Goal: Task Accomplishment & Management: Manage account settings

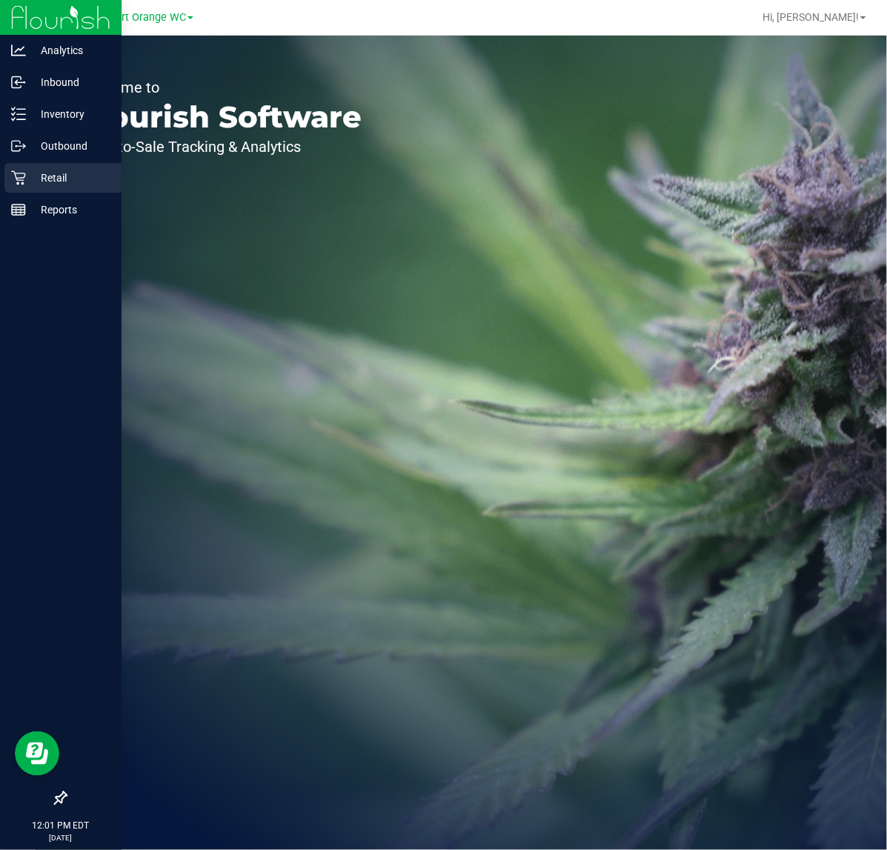
click at [34, 176] on p "Retail" at bounding box center [70, 178] width 89 height 18
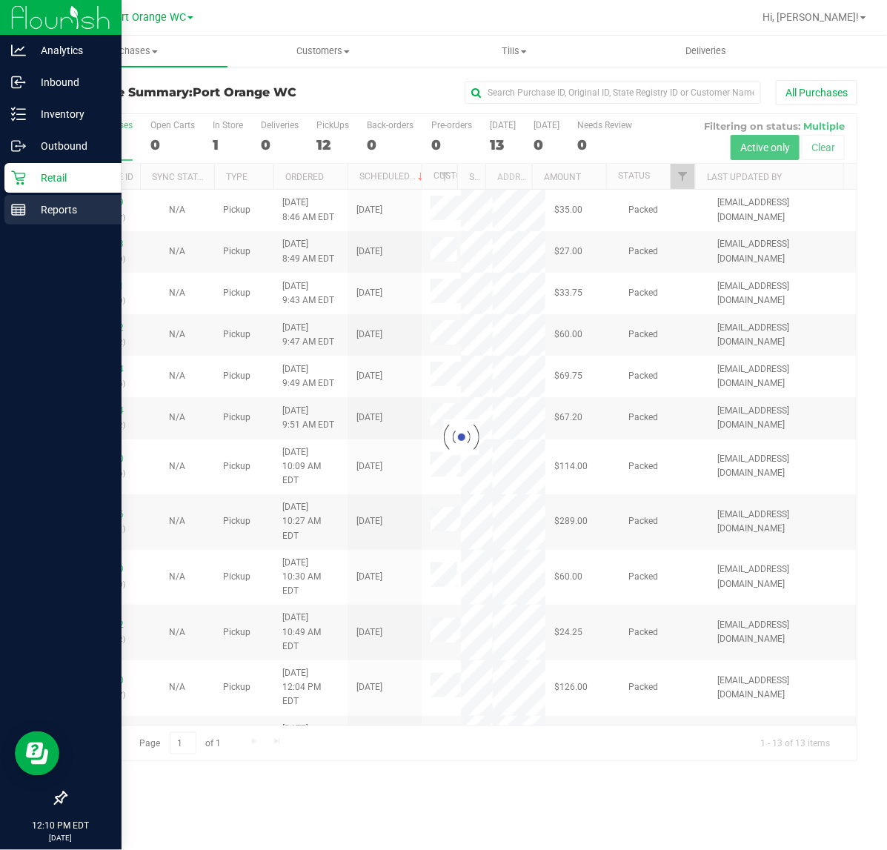
click at [27, 205] on p "Reports" at bounding box center [70, 210] width 89 height 18
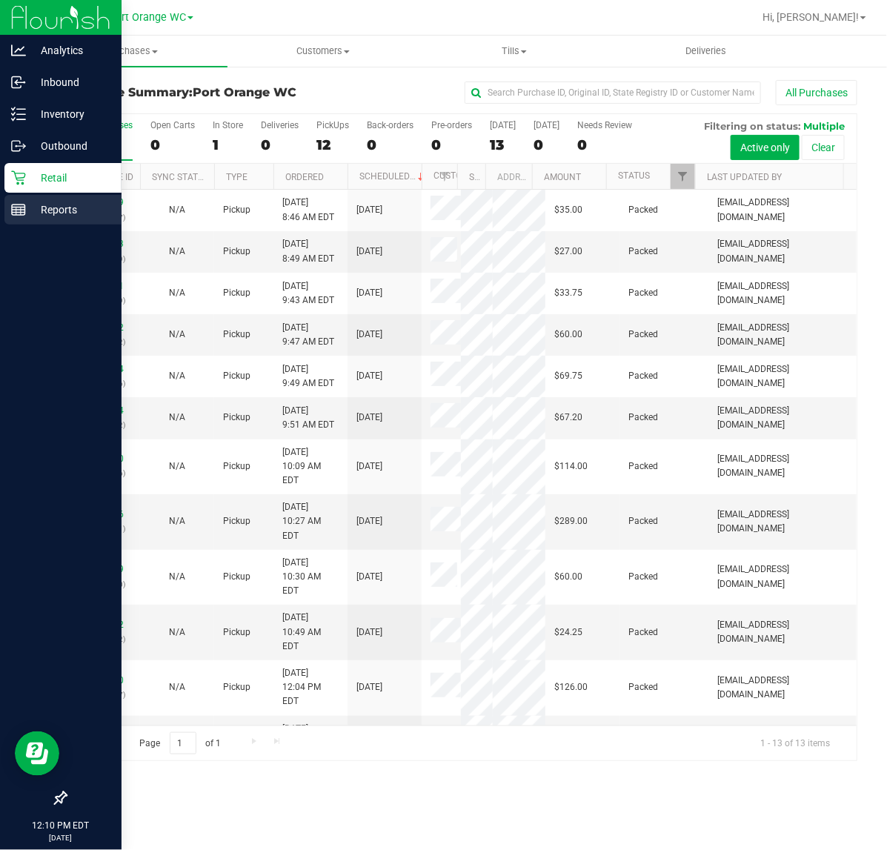
click at [31, 213] on p "Reports" at bounding box center [70, 210] width 89 height 18
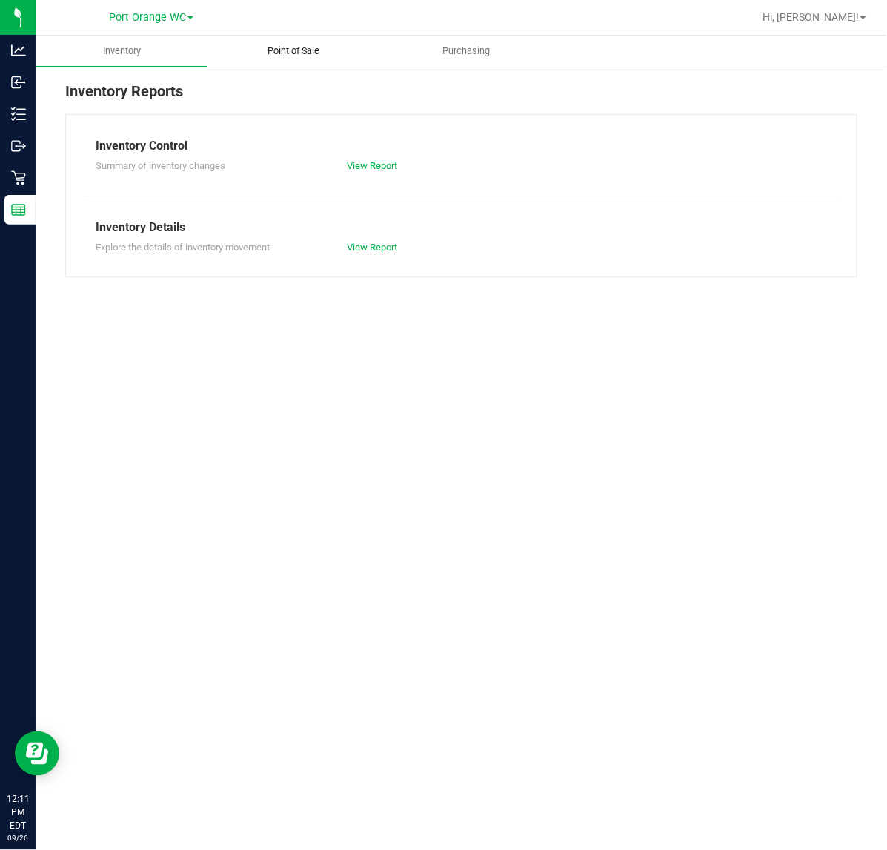
click at [302, 48] on span "Point of Sale" at bounding box center [294, 50] width 92 height 13
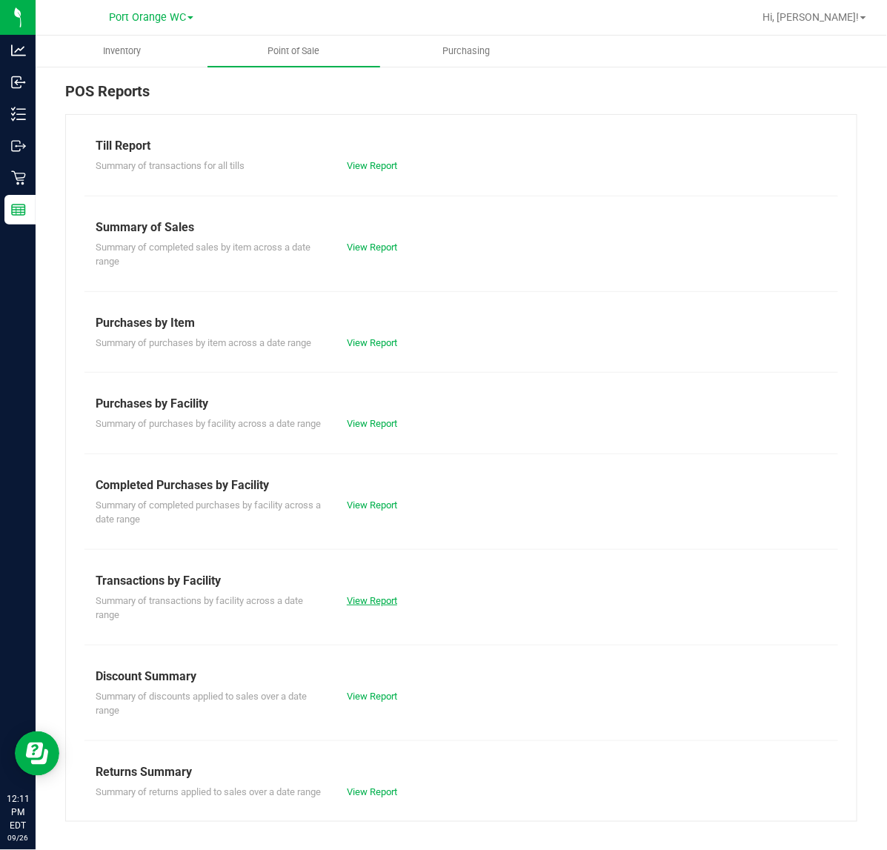
click at [375, 606] on link "View Report" at bounding box center [372, 600] width 50 height 11
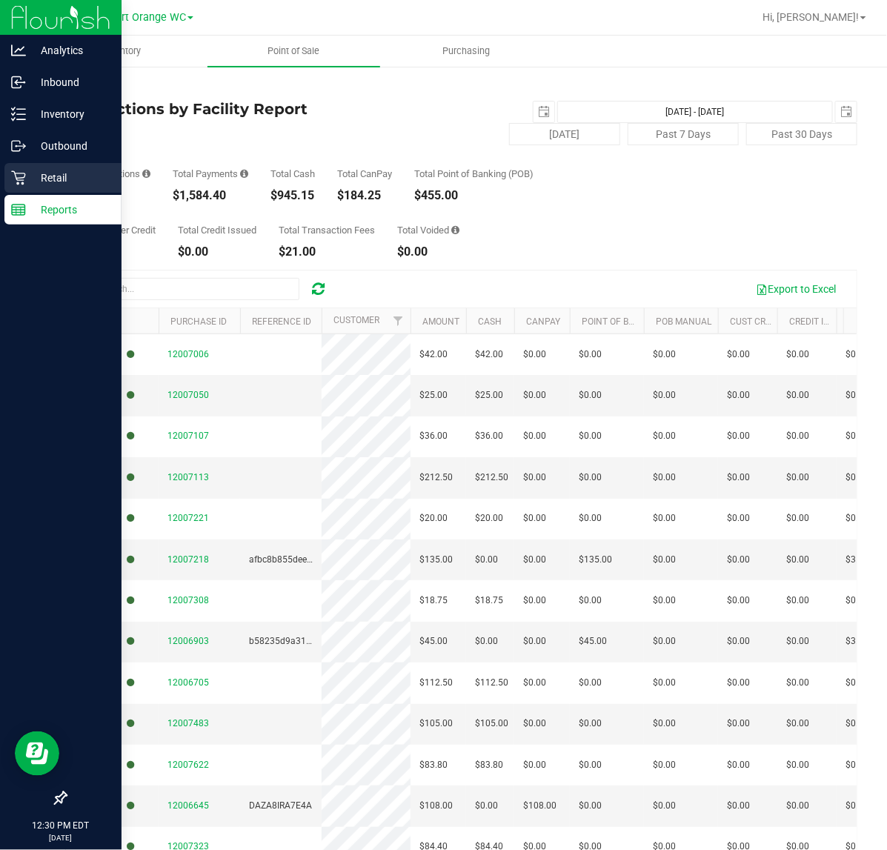
click at [30, 173] on p "Retail" at bounding box center [70, 178] width 89 height 18
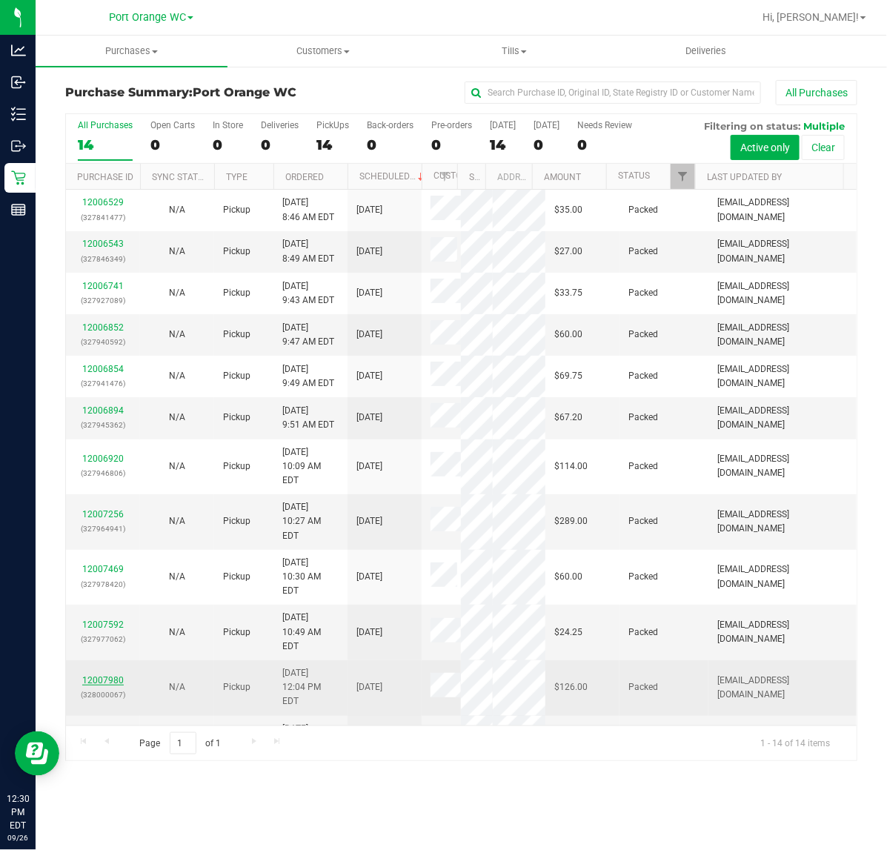
click at [100, 675] on link "12007980" at bounding box center [103, 680] width 42 height 10
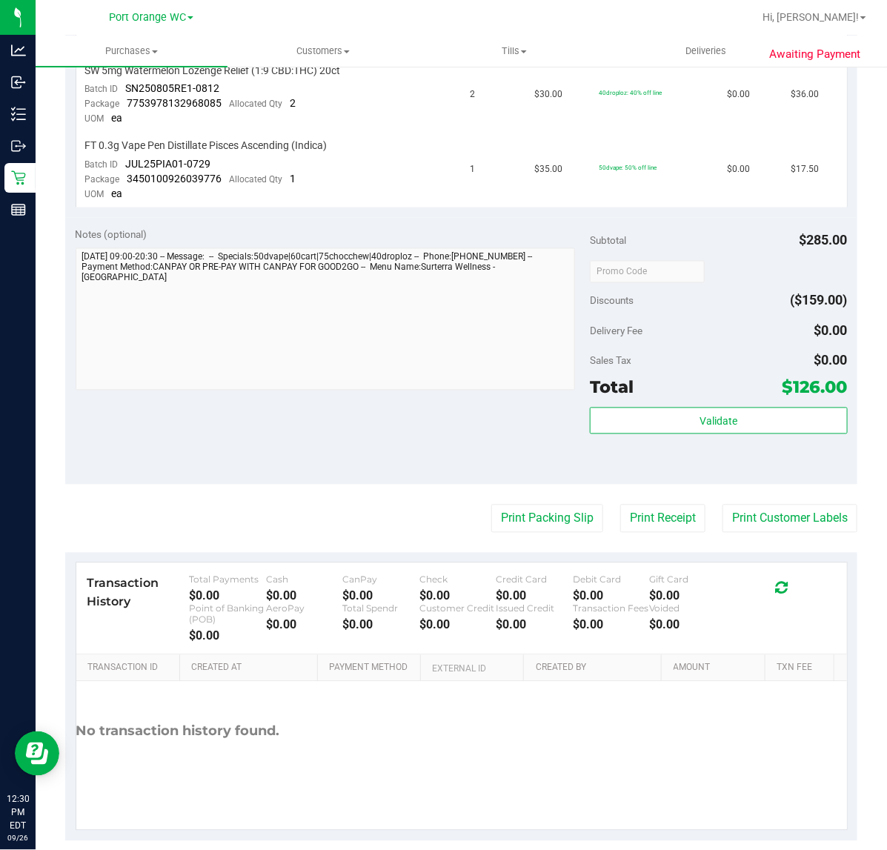
scroll to position [725, 0]
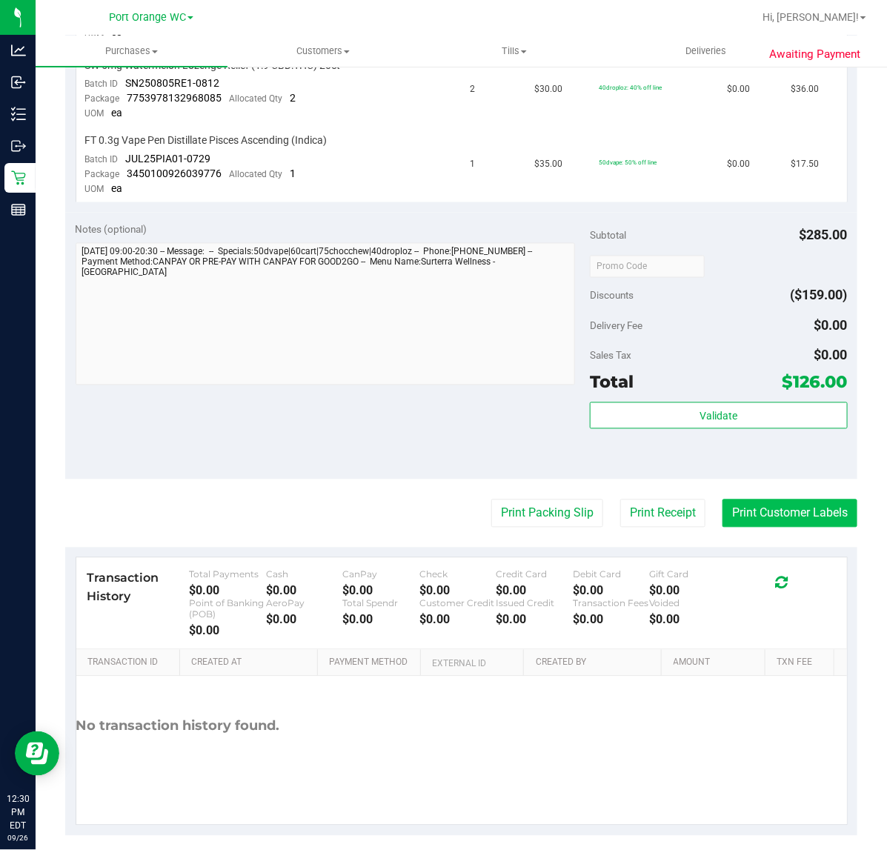
click at [739, 500] on button "Print Customer Labels" at bounding box center [790, 514] width 135 height 28
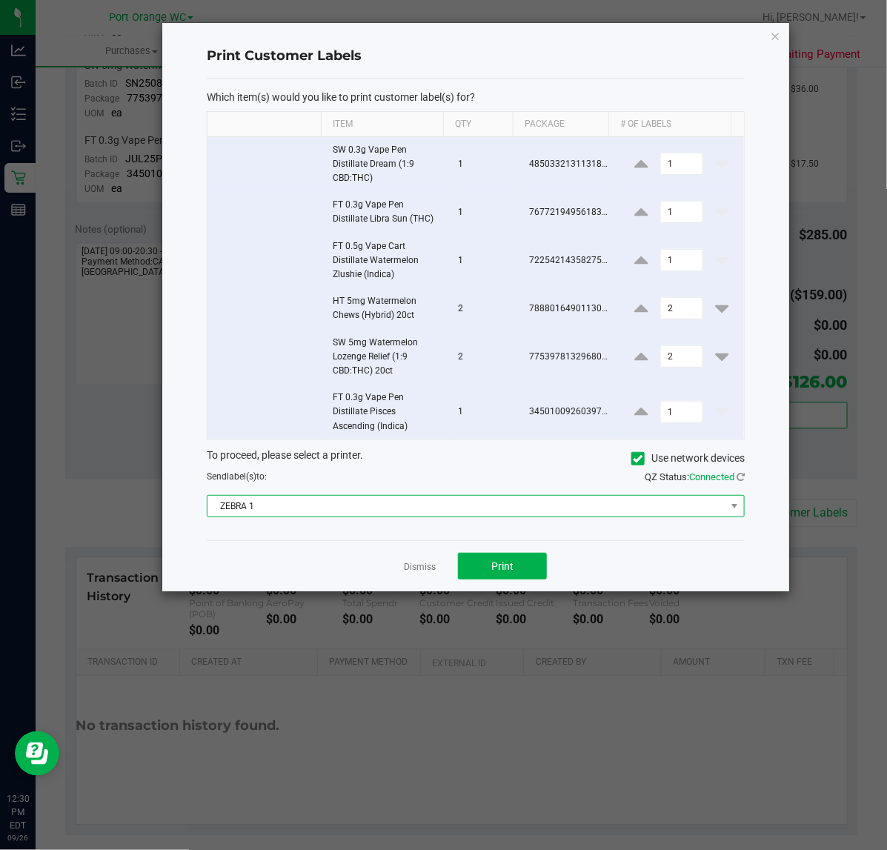
click at [236, 505] on span "ZEBRA 1" at bounding box center [467, 506] width 518 height 21
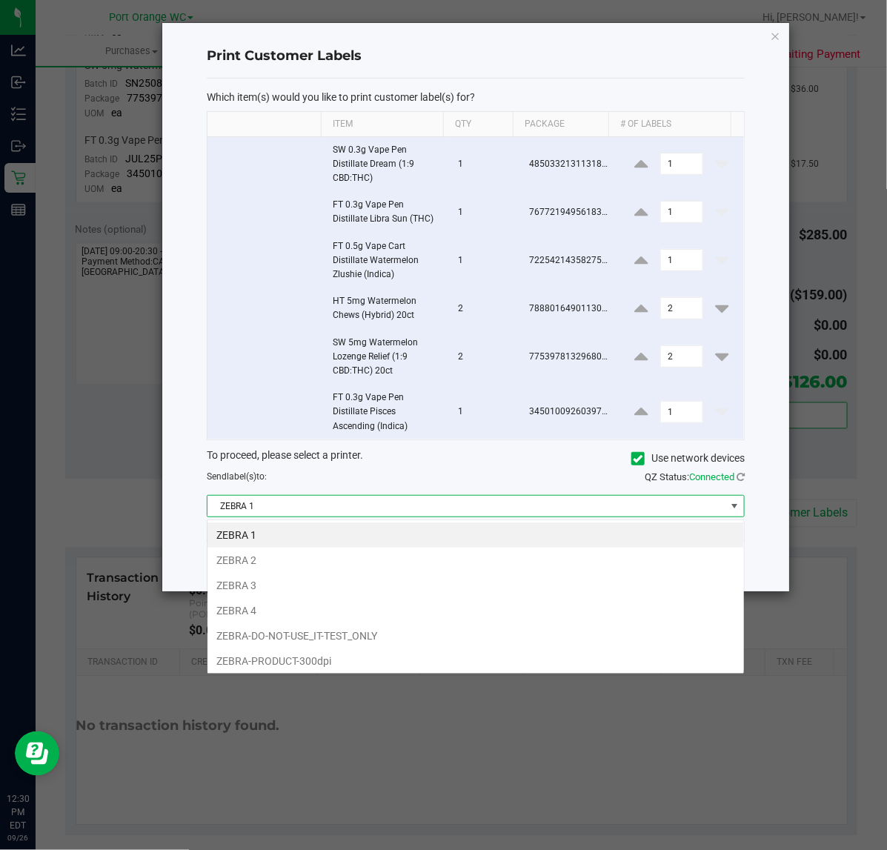
scroll to position [23, 538]
click at [259, 560] on li "ZEBRA 2" at bounding box center [476, 560] width 537 height 25
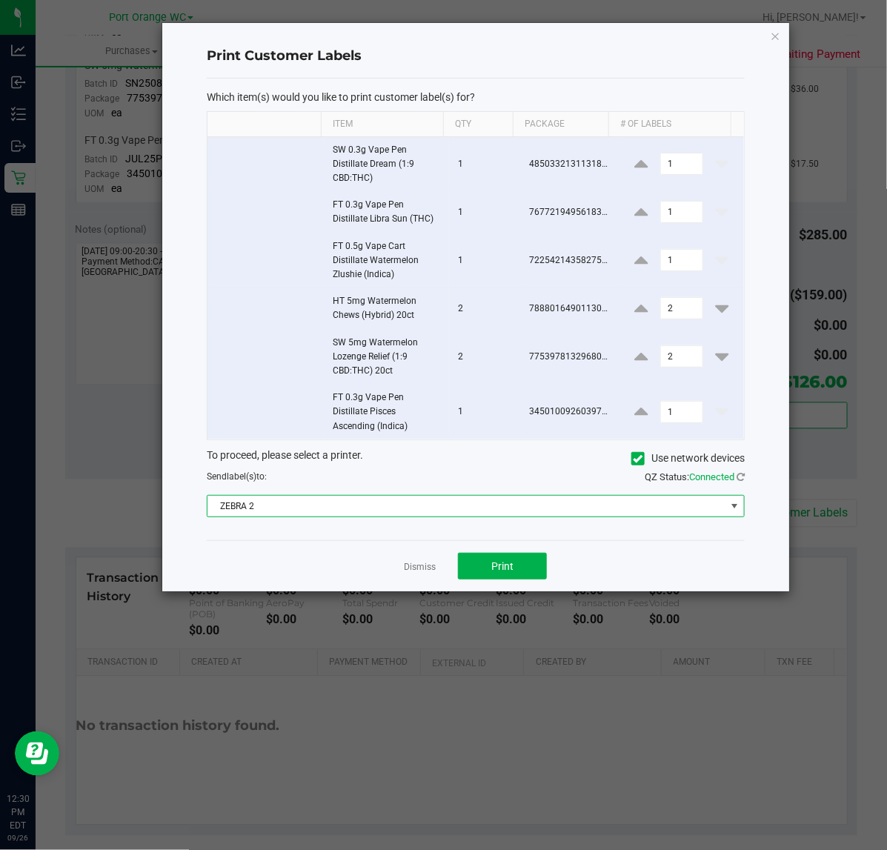
click at [231, 431] on td at bounding box center [266, 412] width 117 height 55
click at [226, 425] on td at bounding box center [266, 412] width 117 height 55
click at [239, 416] on td at bounding box center [266, 412] width 117 height 55
click at [216, 434] on td at bounding box center [266, 412] width 117 height 55
click at [234, 417] on td at bounding box center [266, 412] width 117 height 55
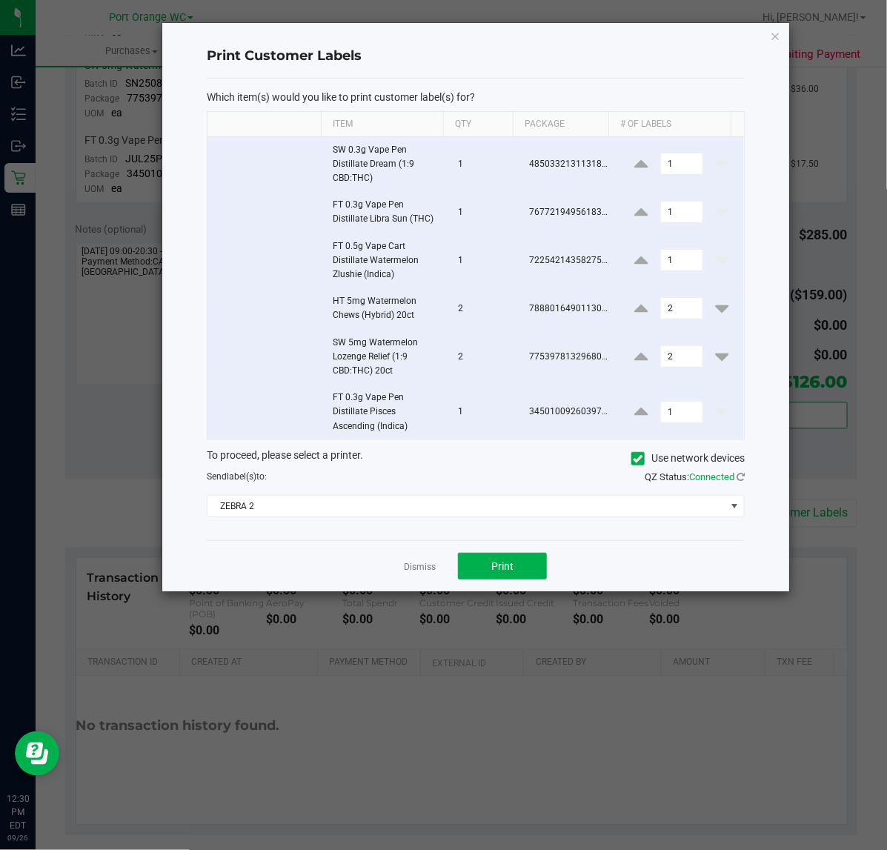
click at [216, 409] on input "checkbox" at bounding box center [216, 408] width 1 height 1
checkbox input "false"
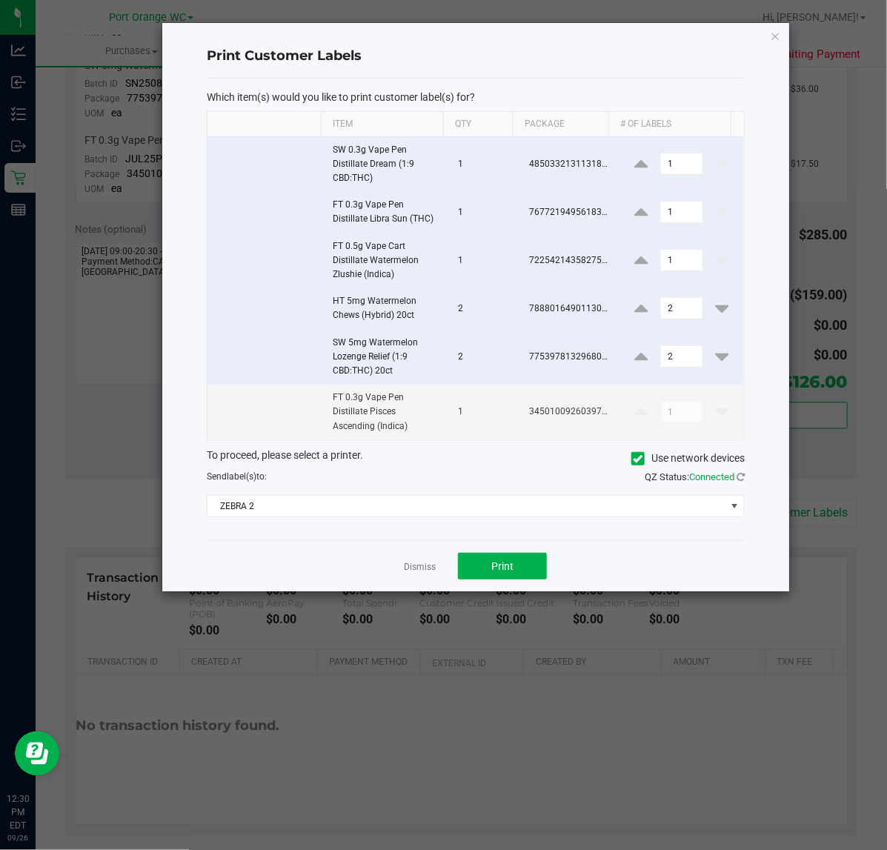
click at [235, 359] on td at bounding box center [266, 358] width 117 height 56
click at [216, 354] on input "checkbox" at bounding box center [216, 353] width 1 height 1
checkbox input "false"
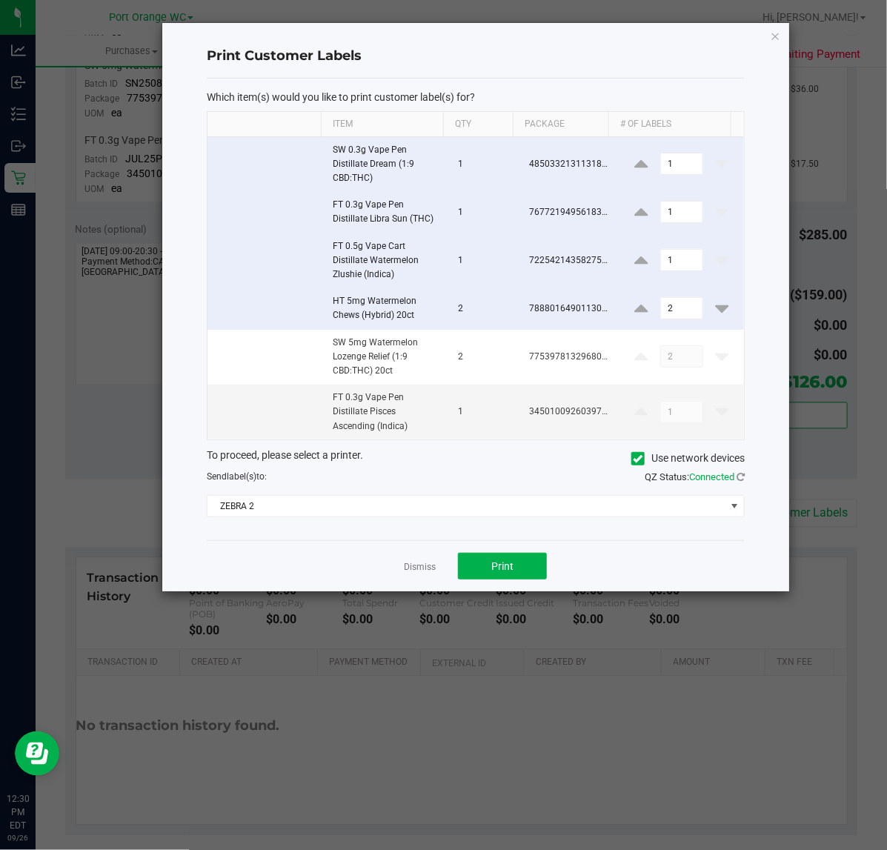
click at [216, 305] on input "checkbox" at bounding box center [216, 305] width 1 height 1
checkbox input "false"
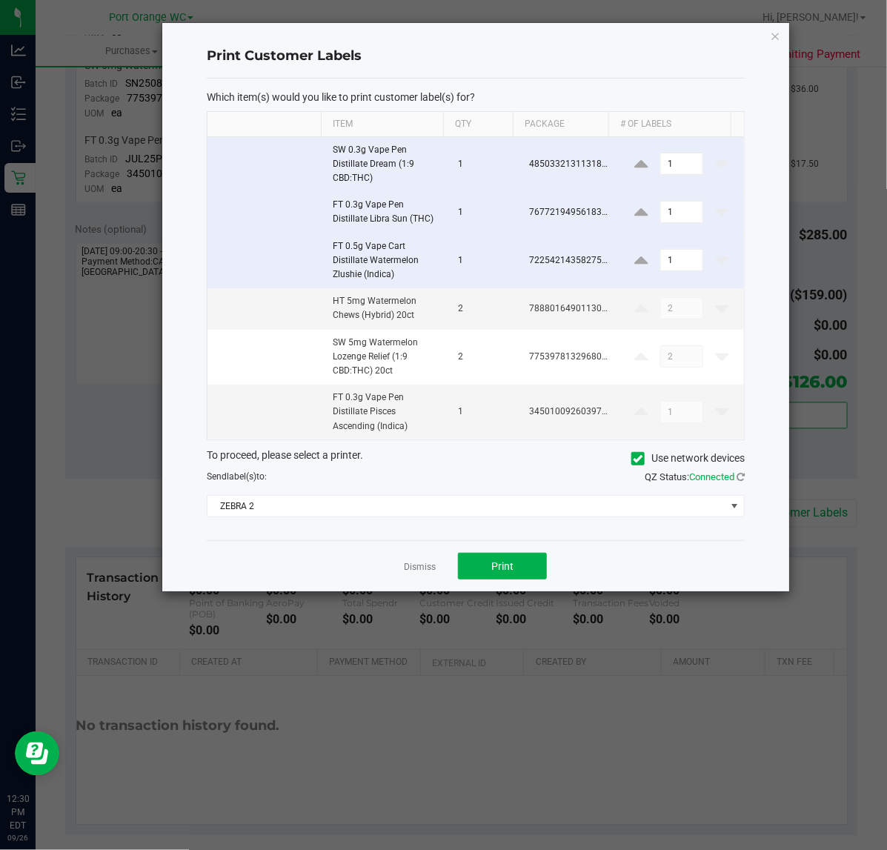
click at [216, 257] on input "checkbox" at bounding box center [216, 256] width 1 height 1
checkbox input "false"
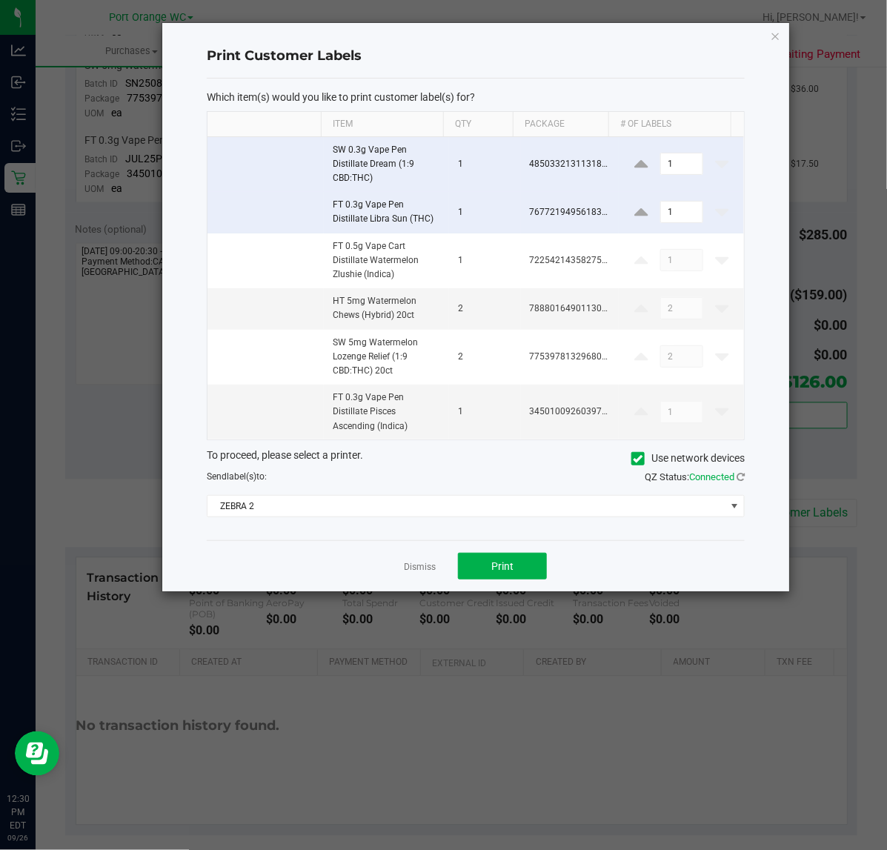
click at [216, 209] on input "checkbox" at bounding box center [216, 208] width 1 height 1
checkbox input "false"
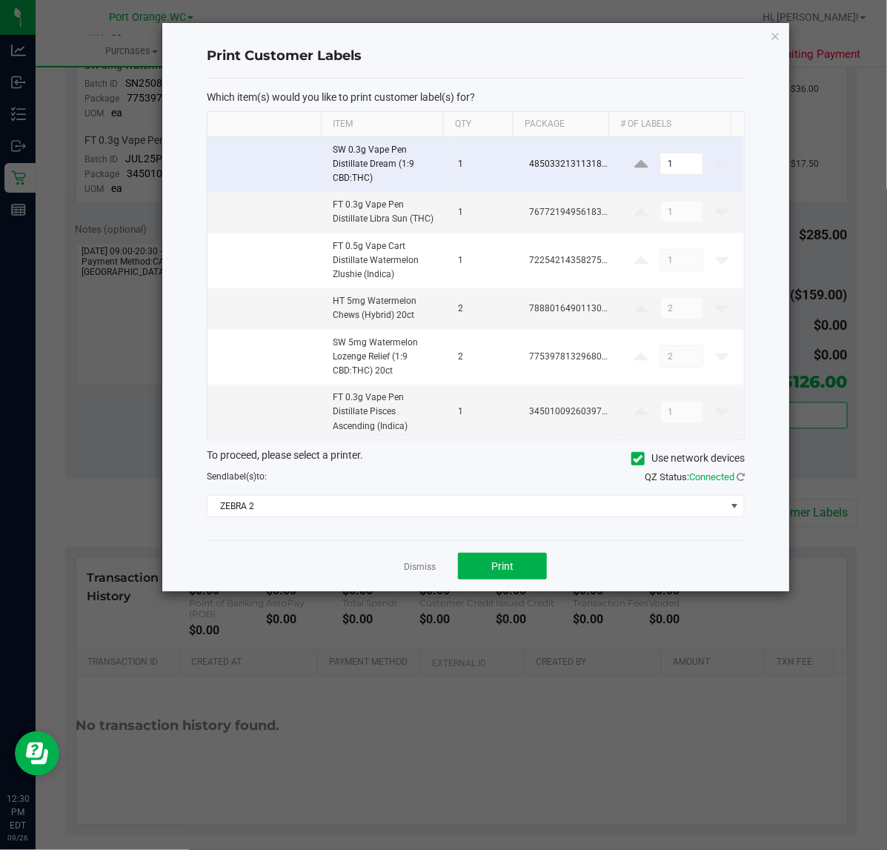
click at [216, 161] on input "checkbox" at bounding box center [216, 160] width 1 height 1
checkbox input "false"
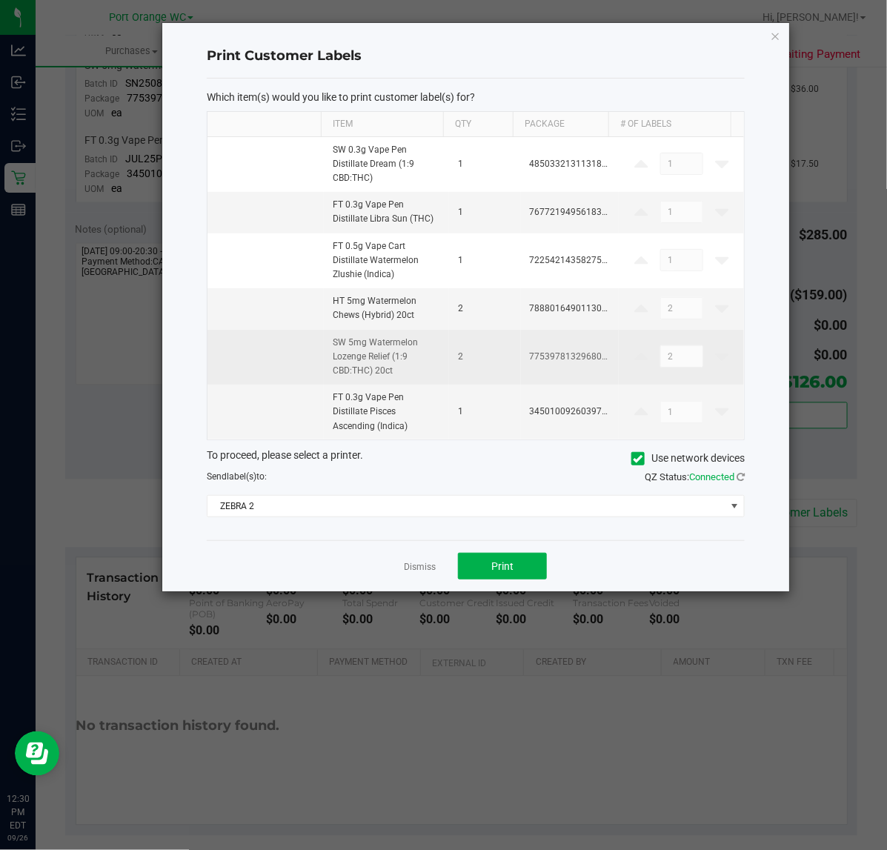
click at [216, 354] on input "checkbox" at bounding box center [216, 353] width 1 height 1
checkbox input "true"
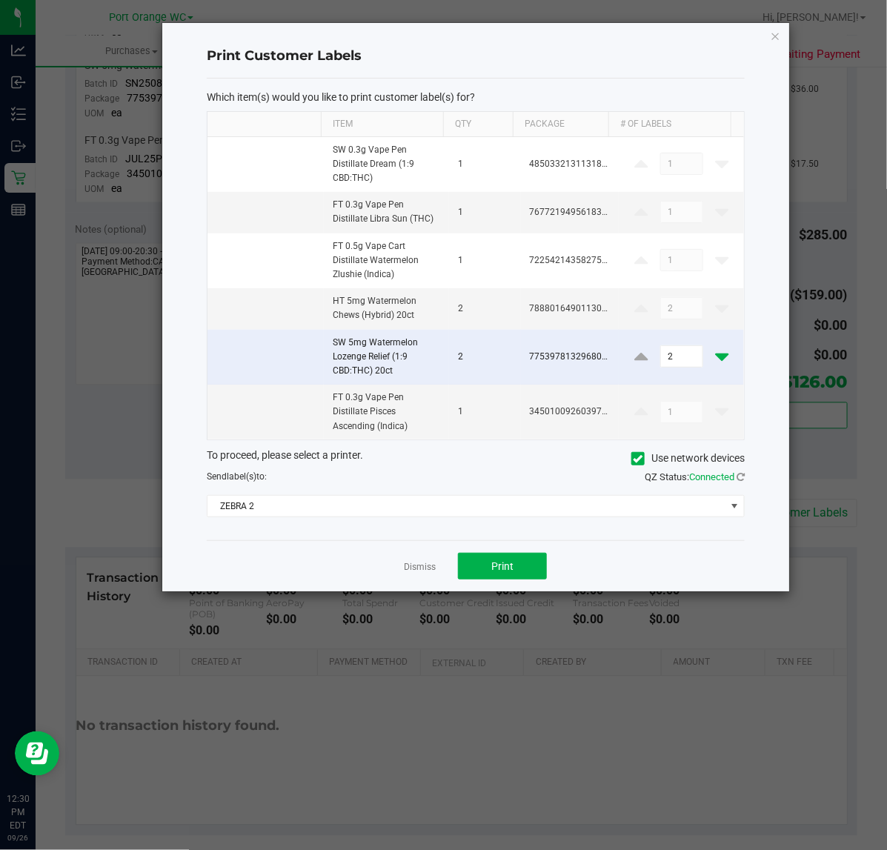
click at [715, 357] on icon at bounding box center [721, 357] width 13 height 19
type input "1"
click at [525, 566] on button "Print" at bounding box center [502, 566] width 89 height 27
click at [426, 566] on link "Dismiss" at bounding box center [420, 567] width 32 height 13
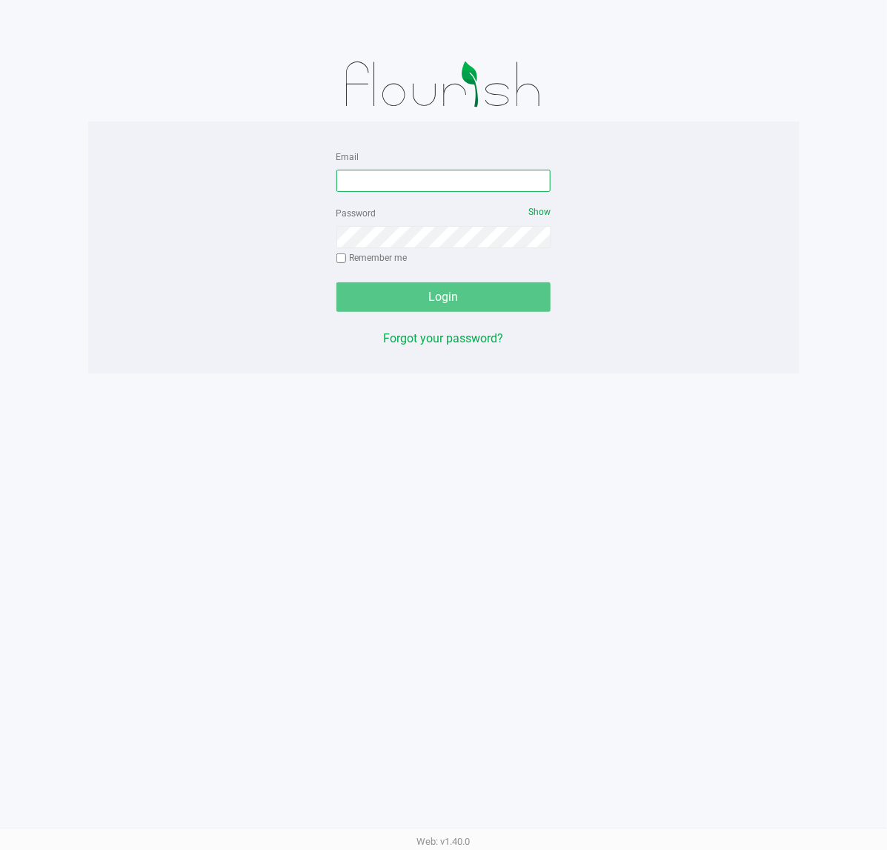
click at [406, 176] on input "Email" at bounding box center [443, 181] width 215 height 22
type input "[EMAIL_ADDRESS][DOMAIN_NAME]"
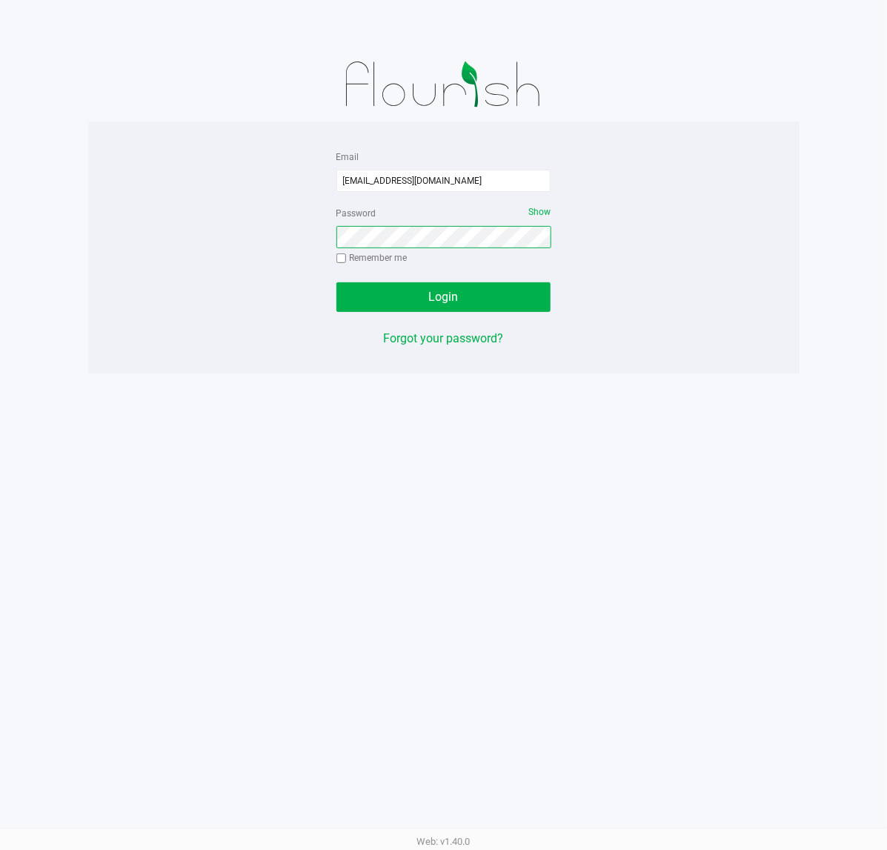
click at [336, 282] on button "Login" at bounding box center [443, 297] width 215 height 30
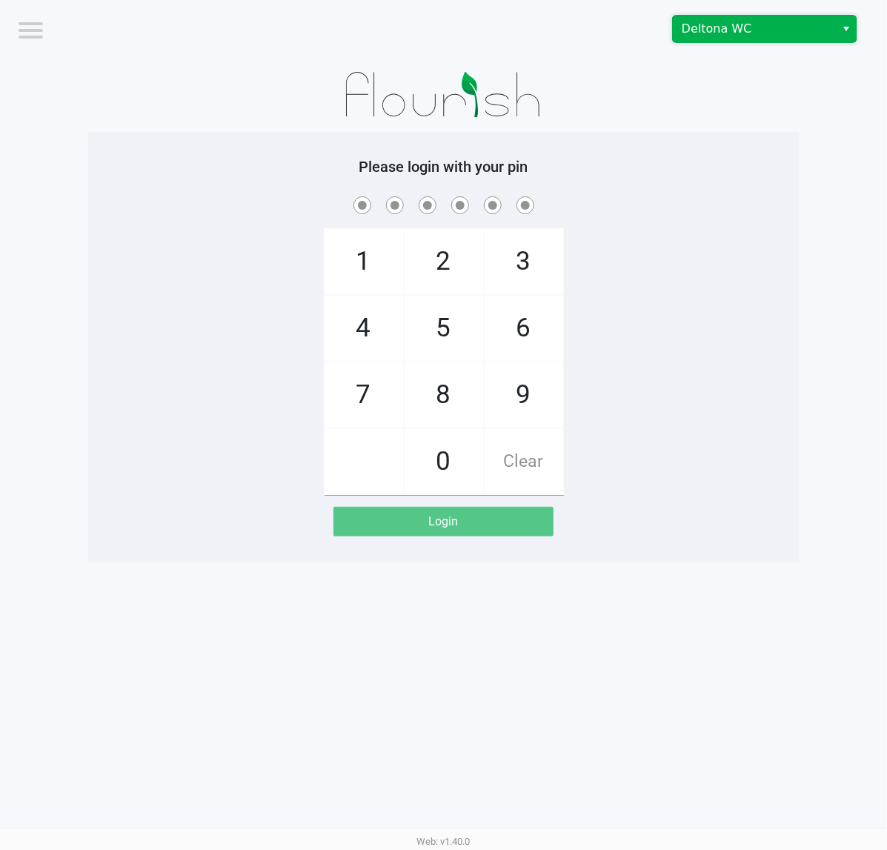
click at [720, 27] on span "Deltona WC" at bounding box center [754, 29] width 145 height 18
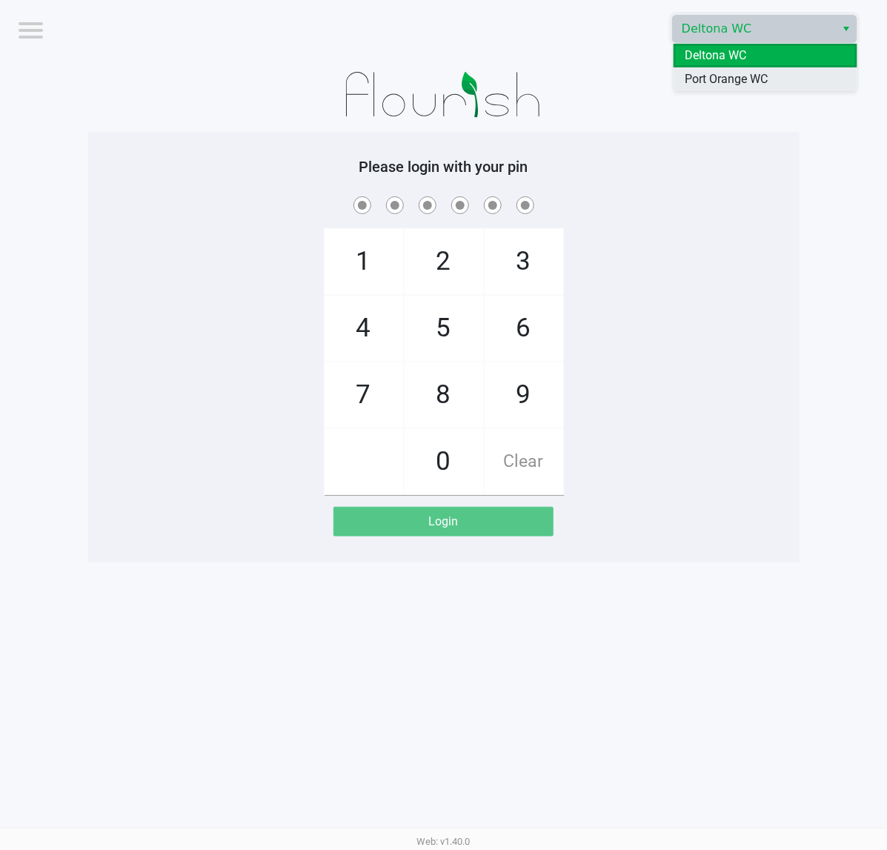
click at [721, 82] on span "Port Orange WC" at bounding box center [727, 79] width 83 height 18
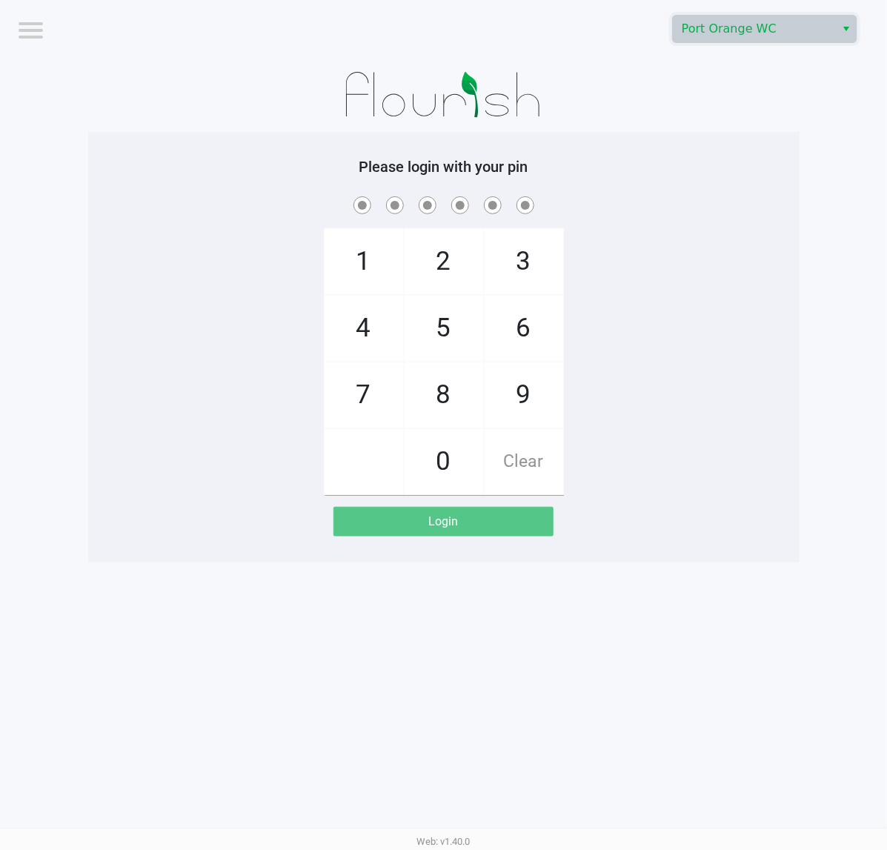
click at [686, 236] on div "1 4 7 2 5 8 0 3 6 9 Clear" at bounding box center [444, 344] width 712 height 302
checkbox input "true"
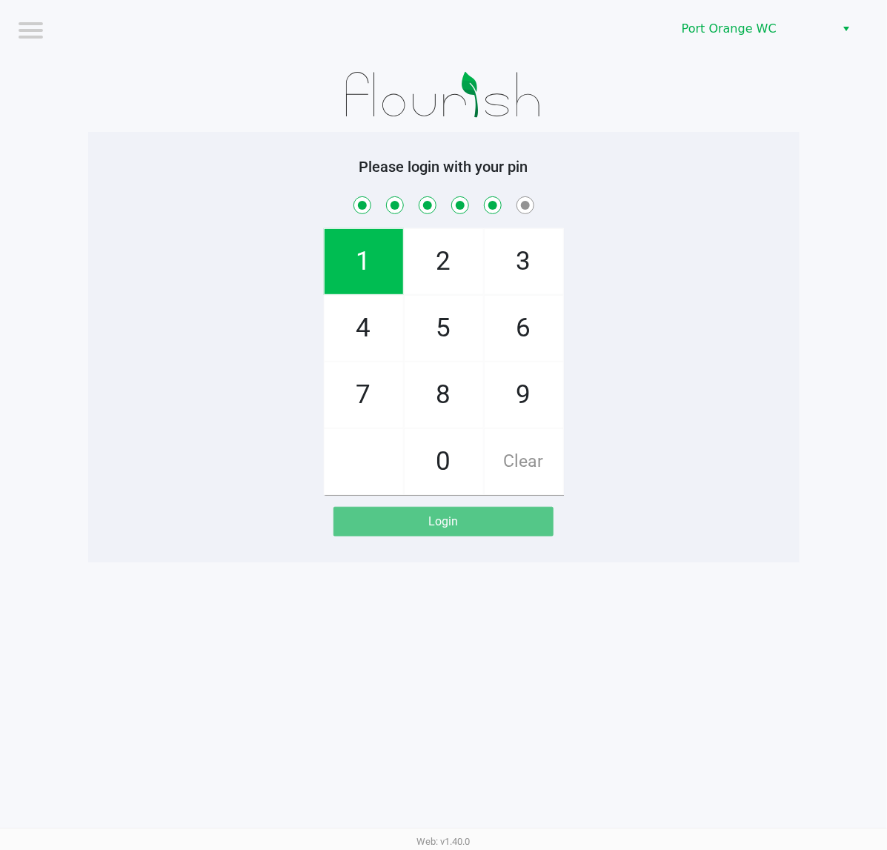
checkbox input "true"
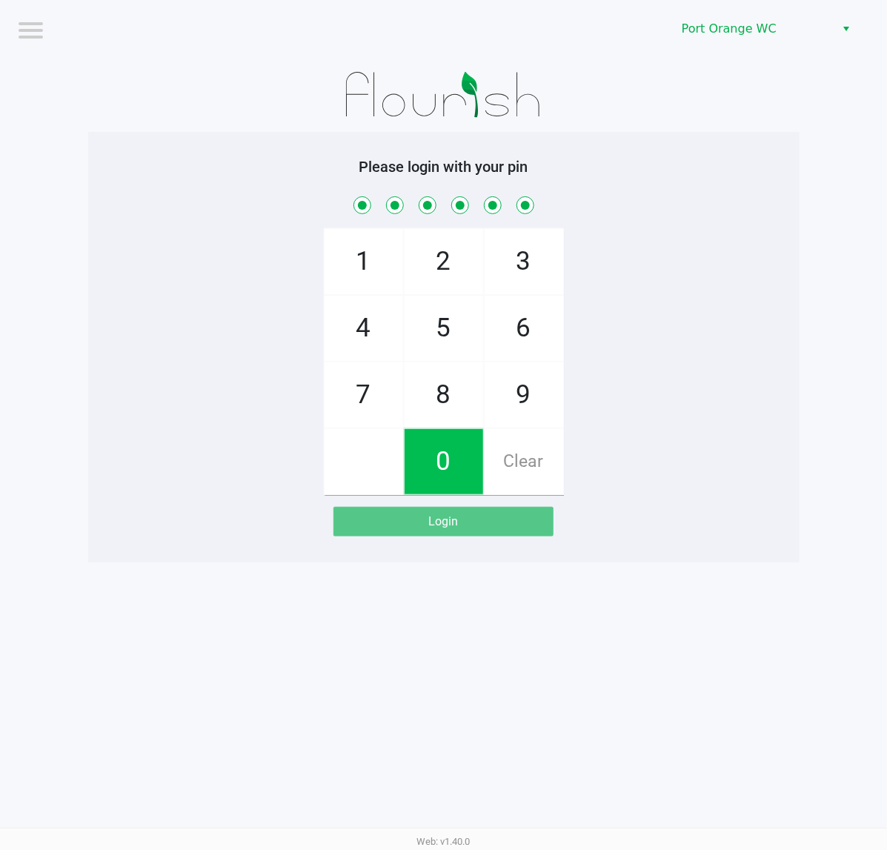
checkbox input "true"
click at [726, 252] on div "1 4 7 2 5 8 0 3 6 9 Clear" at bounding box center [444, 344] width 712 height 302
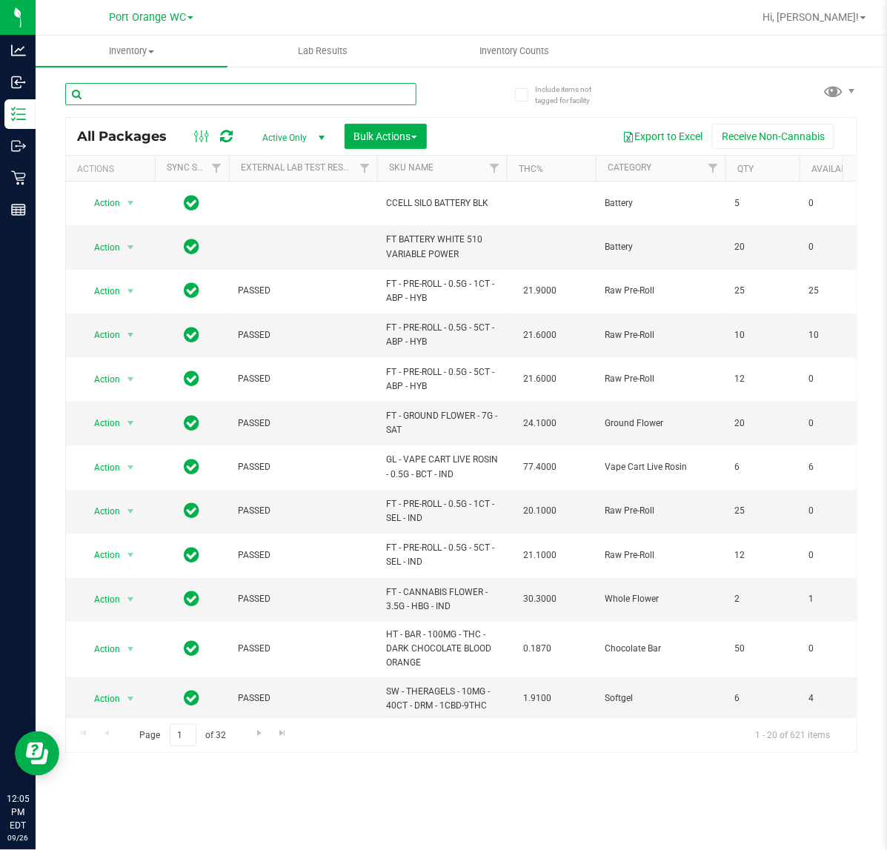
click at [305, 99] on input "text" at bounding box center [240, 94] width 351 height 22
click at [334, 86] on input "text" at bounding box center [240, 94] width 351 height 22
type input "AUG25GSS01-0828"
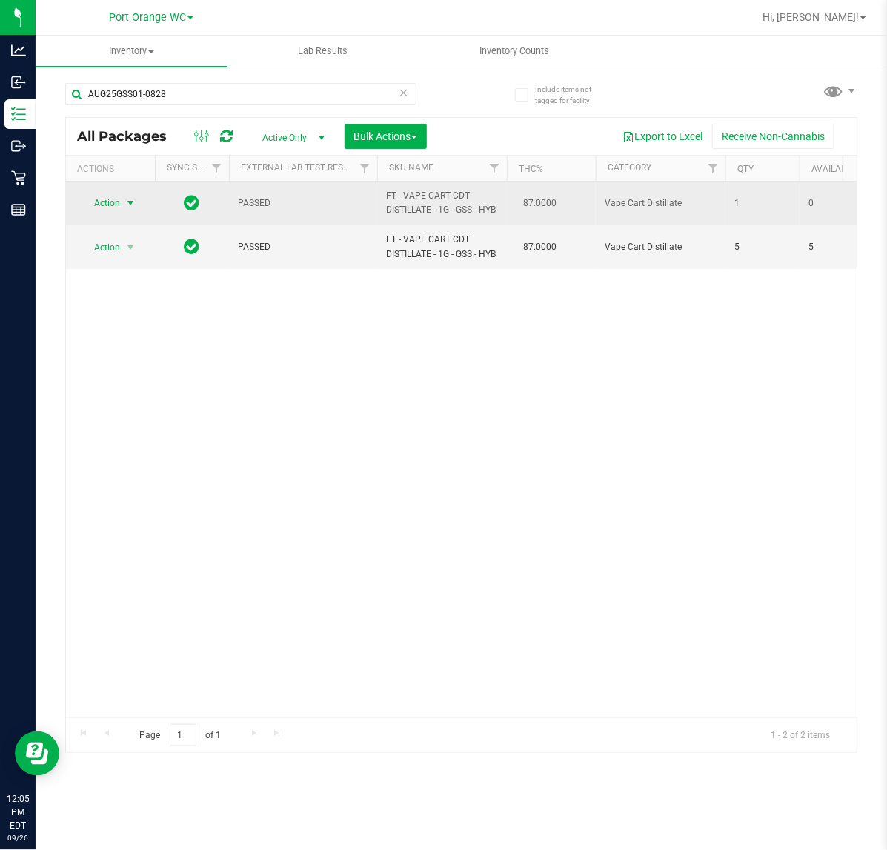
click at [134, 210] on span "select" at bounding box center [131, 203] width 19 height 21
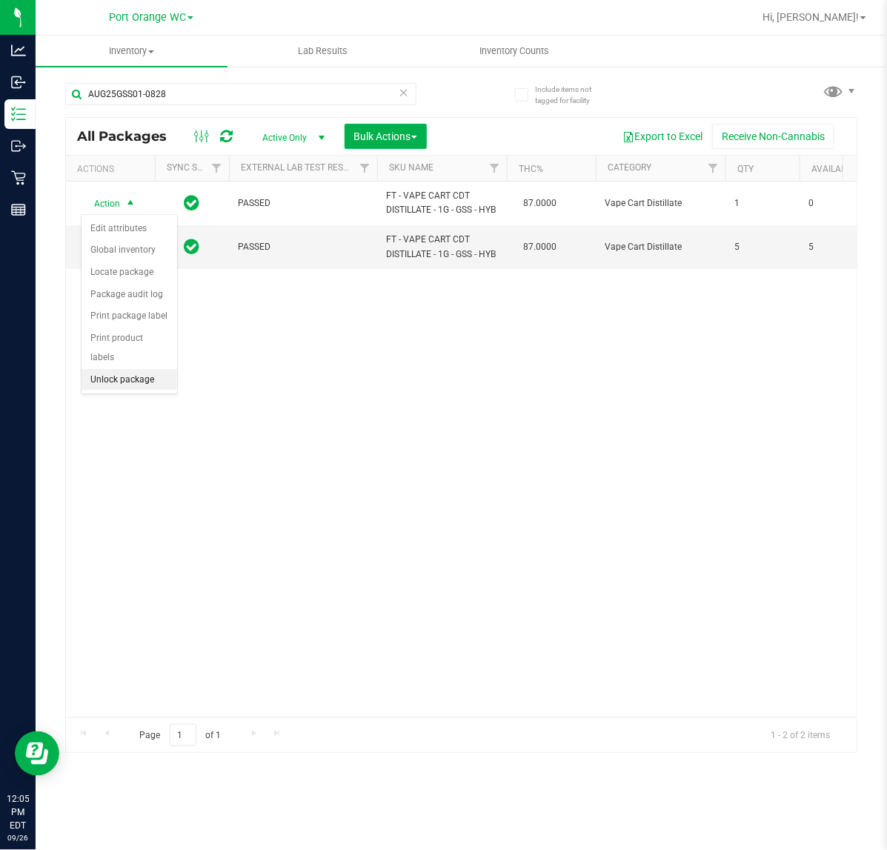
click at [126, 369] on li "Unlock package" at bounding box center [130, 380] width 96 height 22
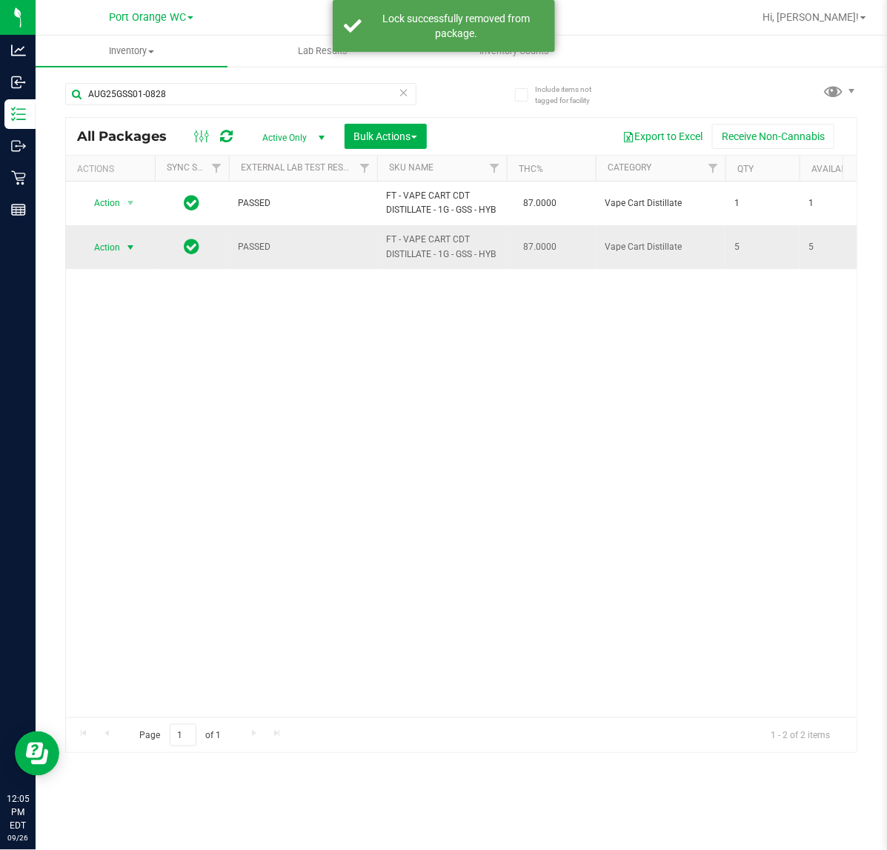
click at [113, 242] on span "Action" at bounding box center [101, 247] width 40 height 21
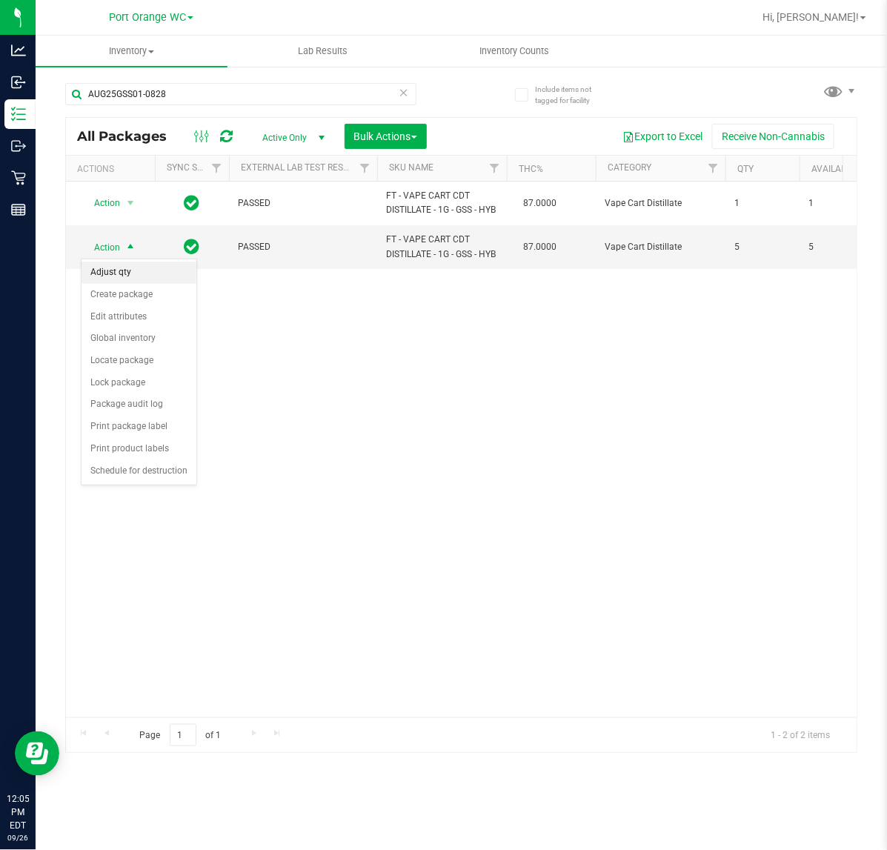
click at [127, 273] on li "Adjust qty" at bounding box center [139, 273] width 115 height 22
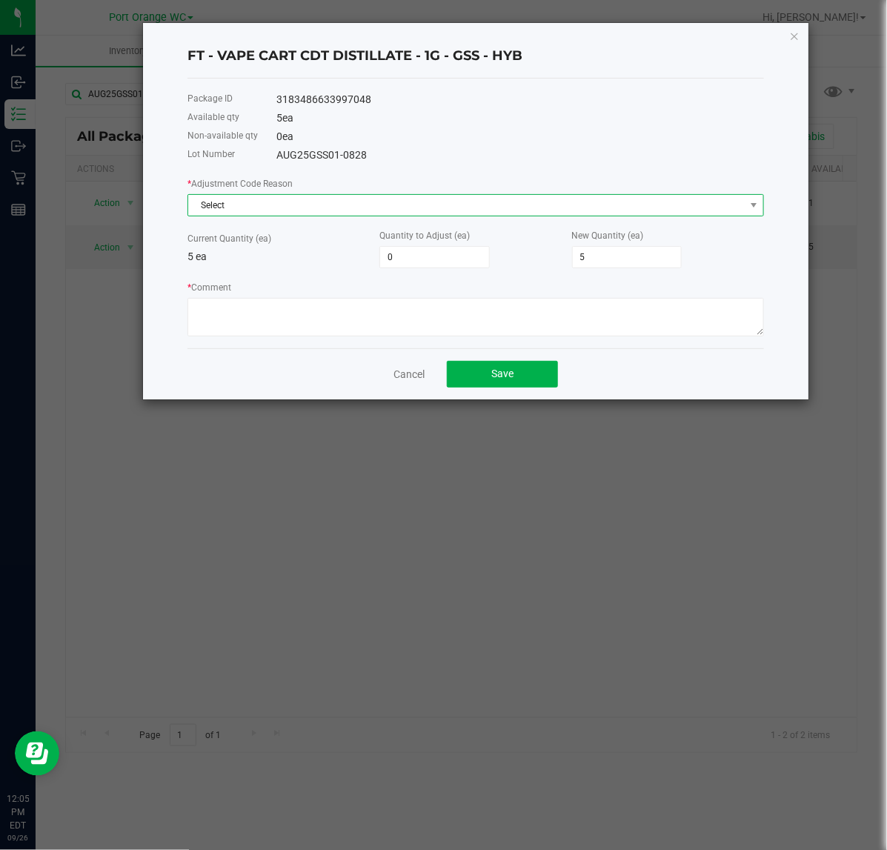
click at [291, 216] on span "Select" at bounding box center [476, 205] width 577 height 22
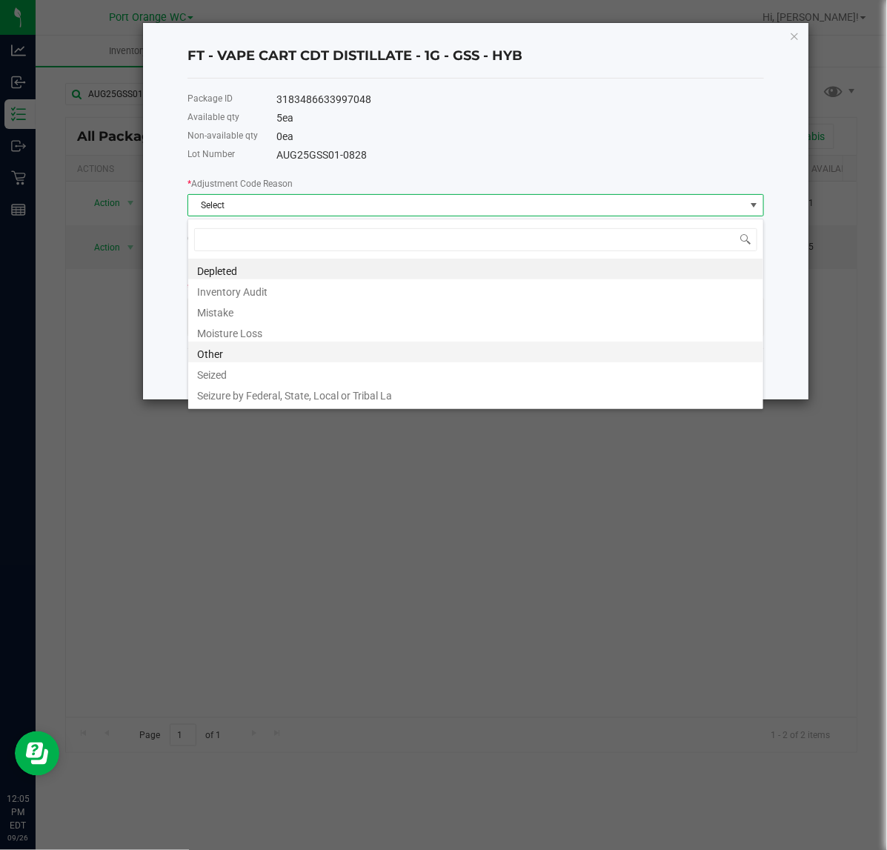
click at [316, 349] on li "Other" at bounding box center [475, 352] width 575 height 21
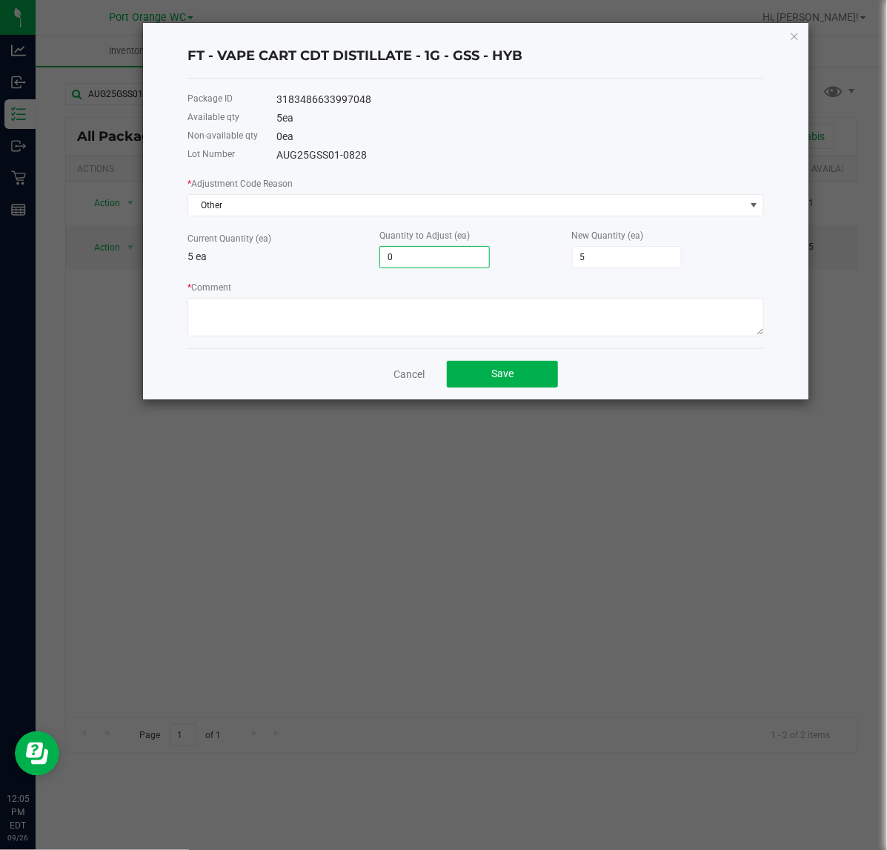
click at [428, 258] on input "0" at bounding box center [434, 257] width 109 height 21
type input "6"
type input "11"
type input "5"
type input "1"
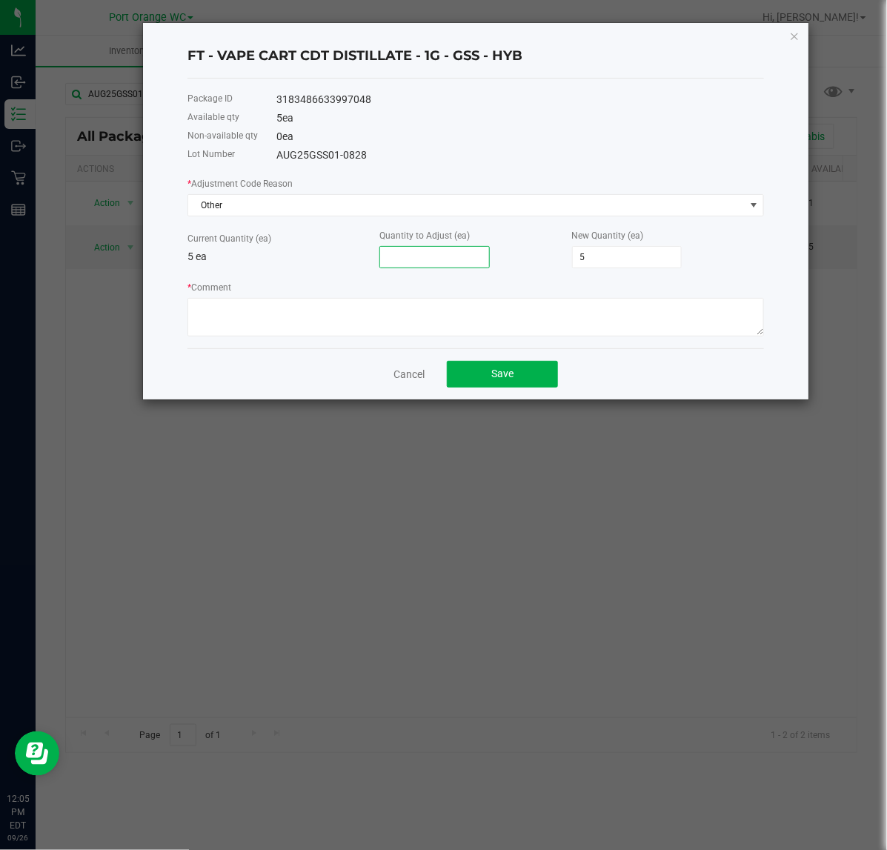
type input "6"
type input "1"
click at [375, 319] on textarea "* Comment" at bounding box center [476, 317] width 577 height 39
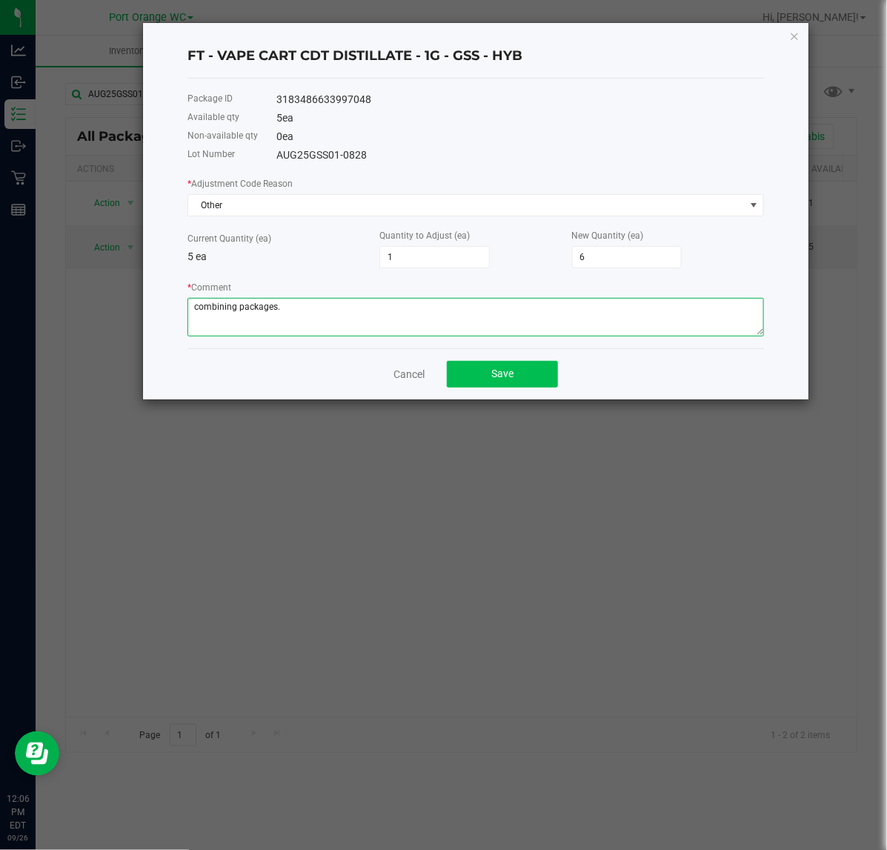
type textarea "combining packages."
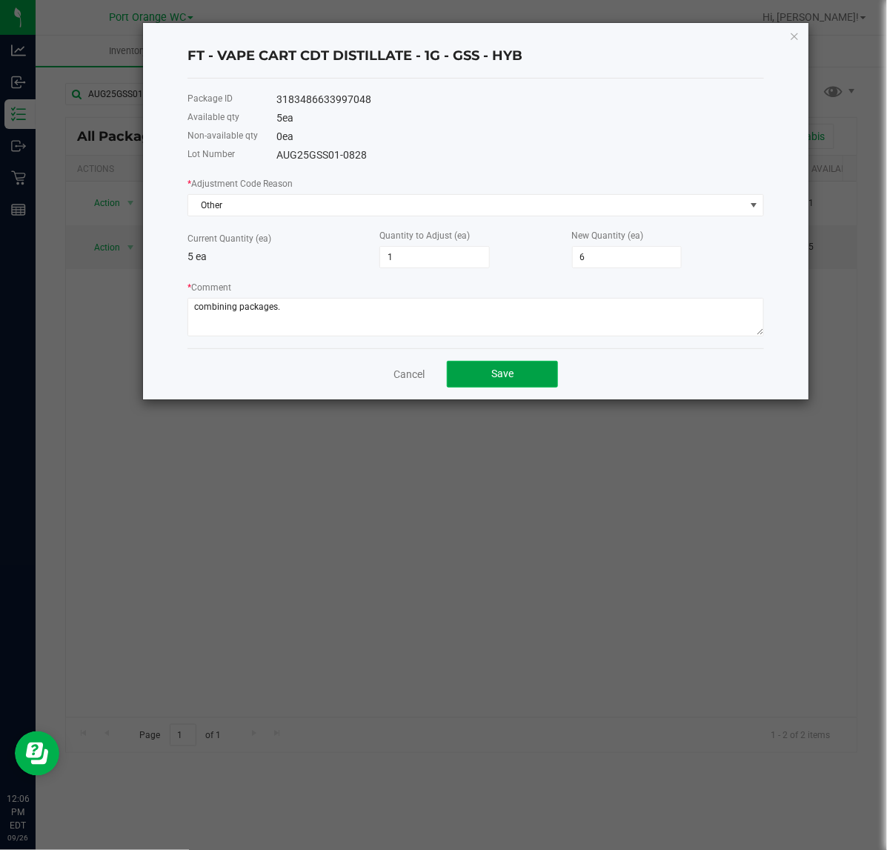
click at [508, 379] on span "Save" at bounding box center [502, 374] width 22 height 12
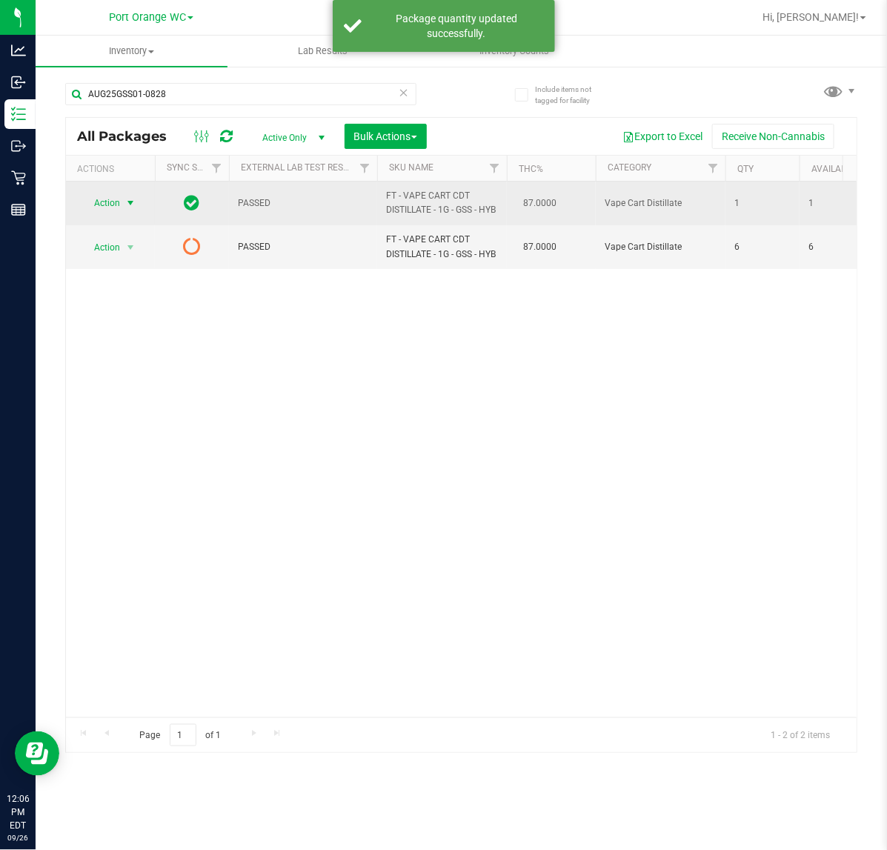
click at [119, 205] on span "Action" at bounding box center [101, 203] width 40 height 21
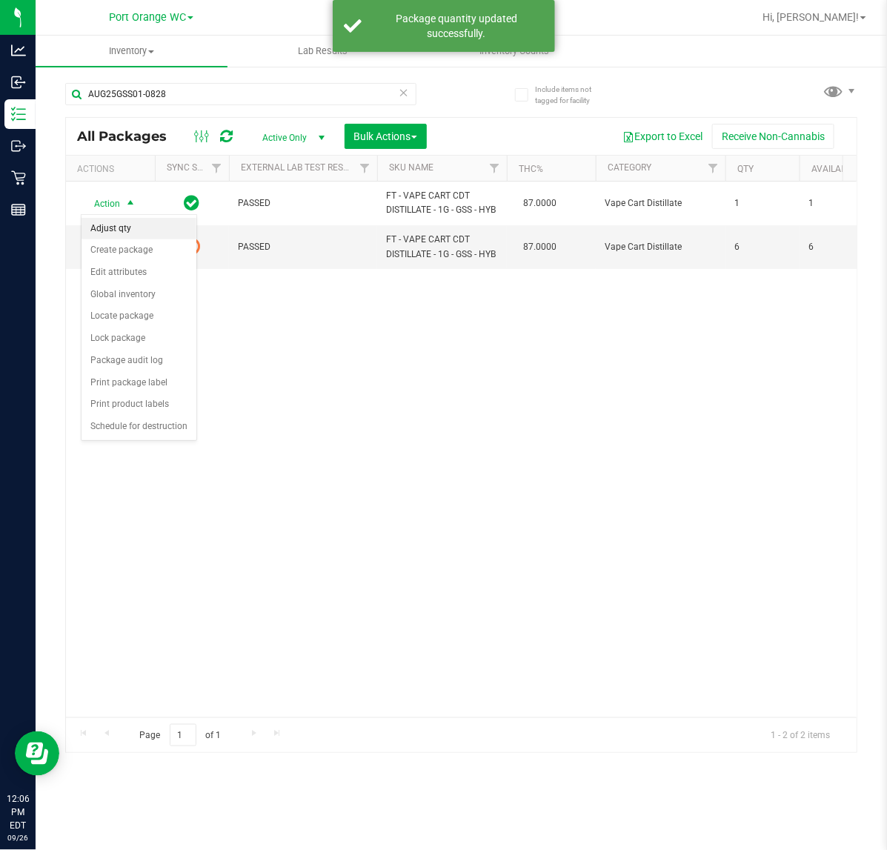
click at [120, 226] on li "Adjust qty" at bounding box center [139, 229] width 115 height 22
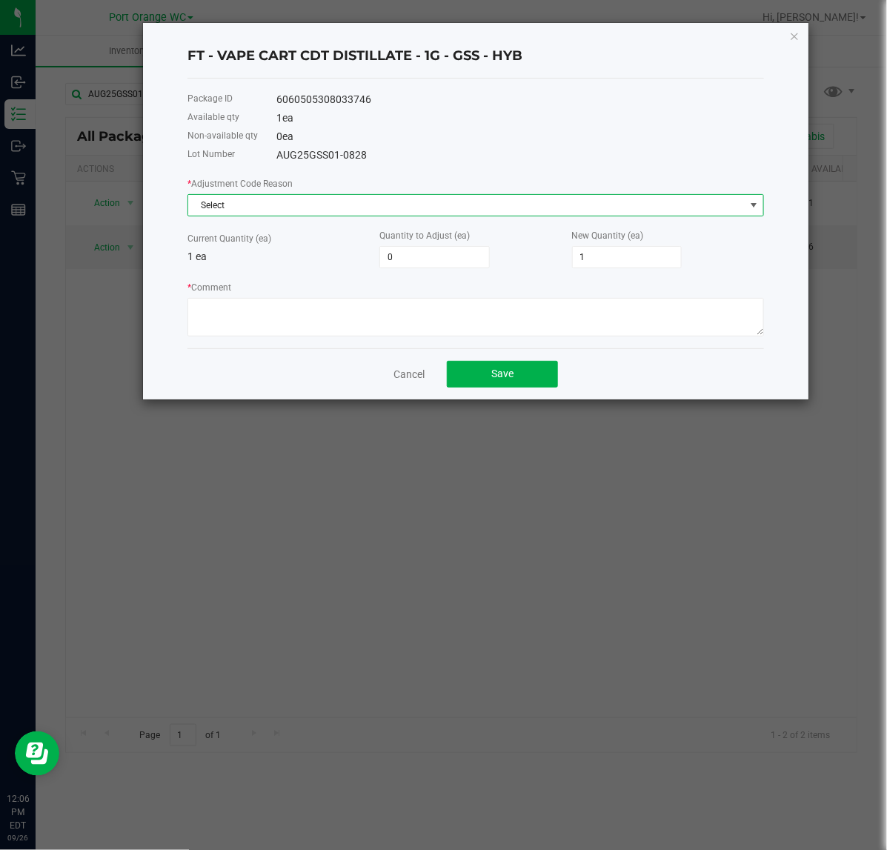
click at [338, 198] on span "Select" at bounding box center [466, 205] width 557 height 21
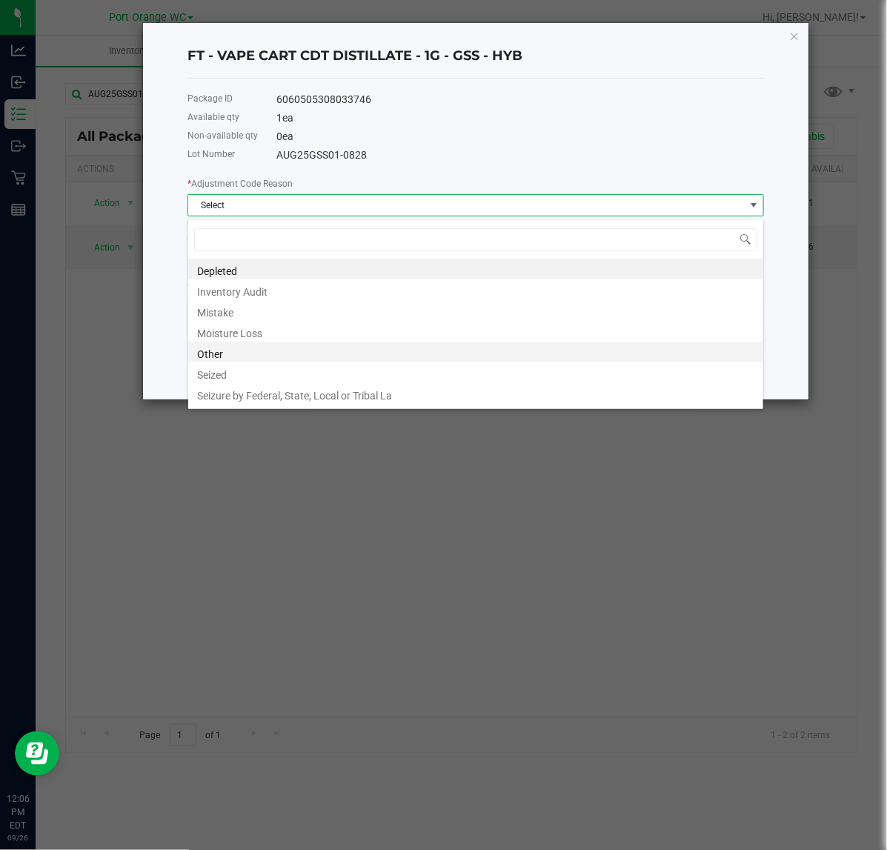
click at [228, 357] on li "Other" at bounding box center [475, 352] width 575 height 21
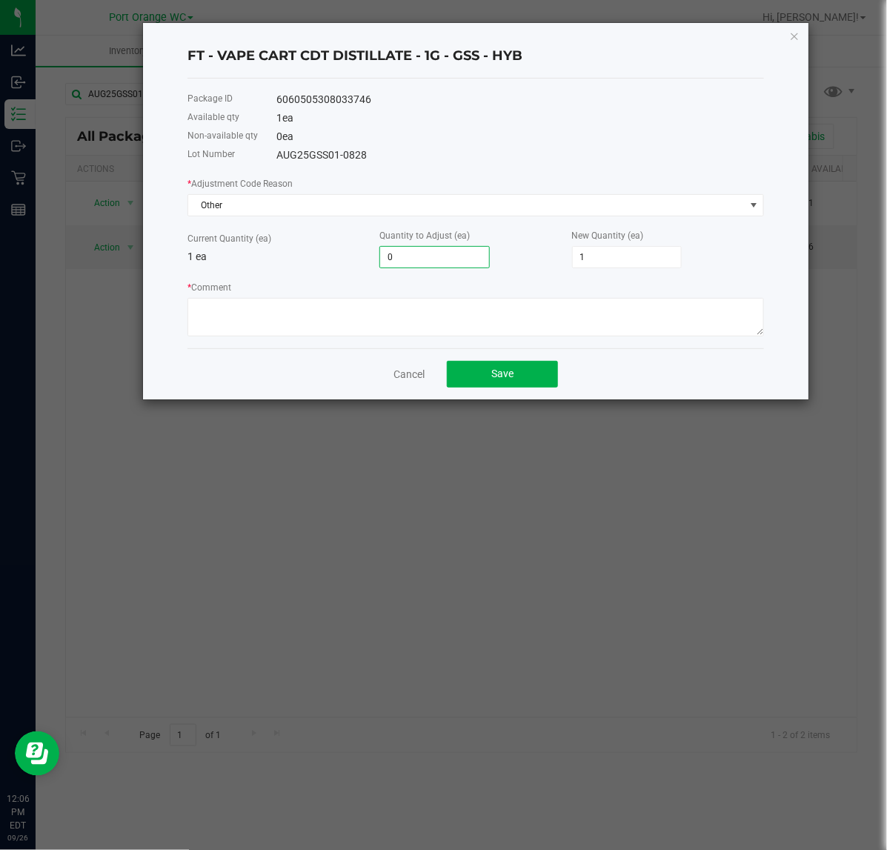
click at [426, 258] on input "0" at bounding box center [434, 257] width 109 height 21
type input "-1"
type input "0"
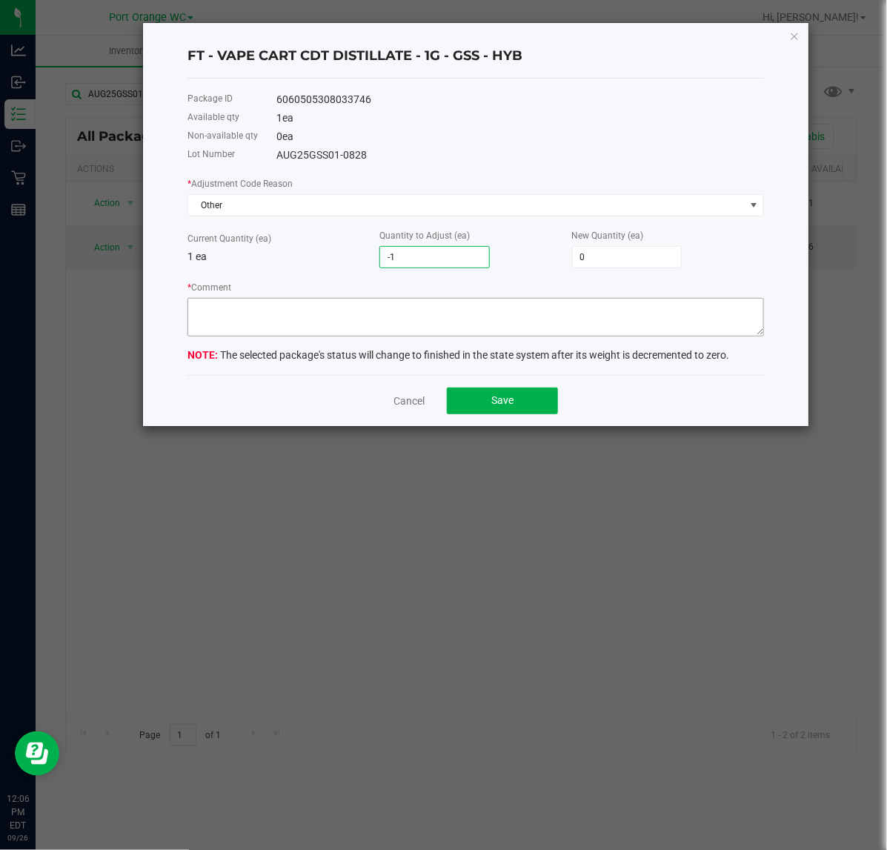
type input "-1"
click at [345, 328] on textarea "* Comment" at bounding box center [476, 317] width 577 height 39
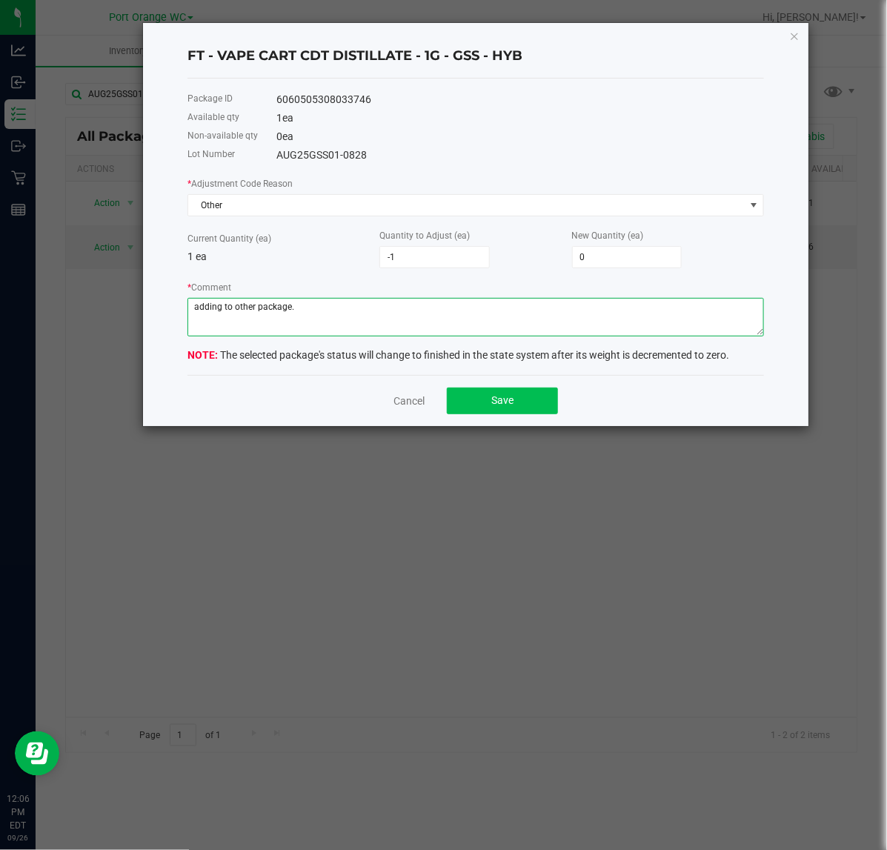
type textarea "adding to other package."
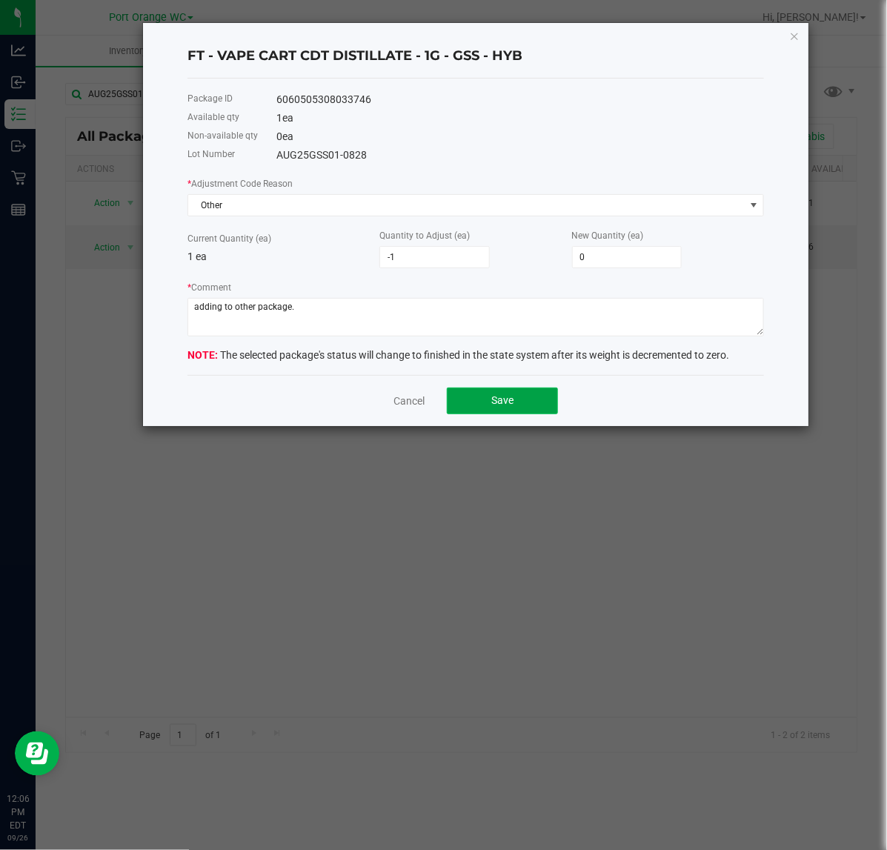
click at [485, 408] on button "Save" at bounding box center [502, 401] width 111 height 27
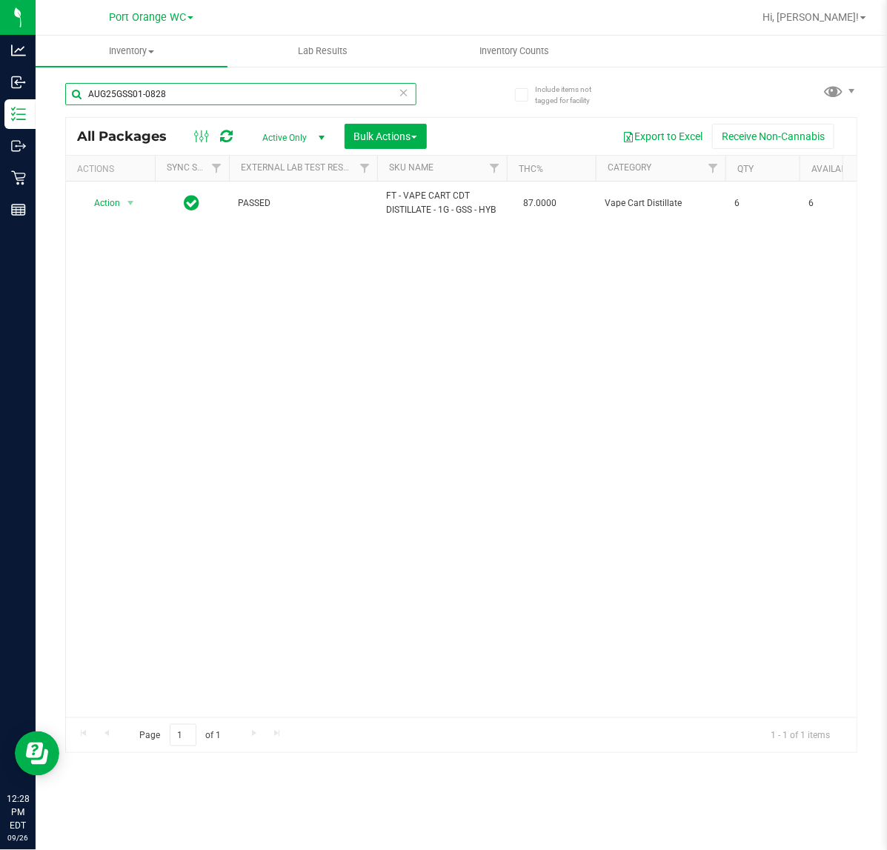
click at [337, 96] on input "AUG25GSS01-0828" at bounding box center [240, 94] width 351 height 22
type input "3208395860071408"
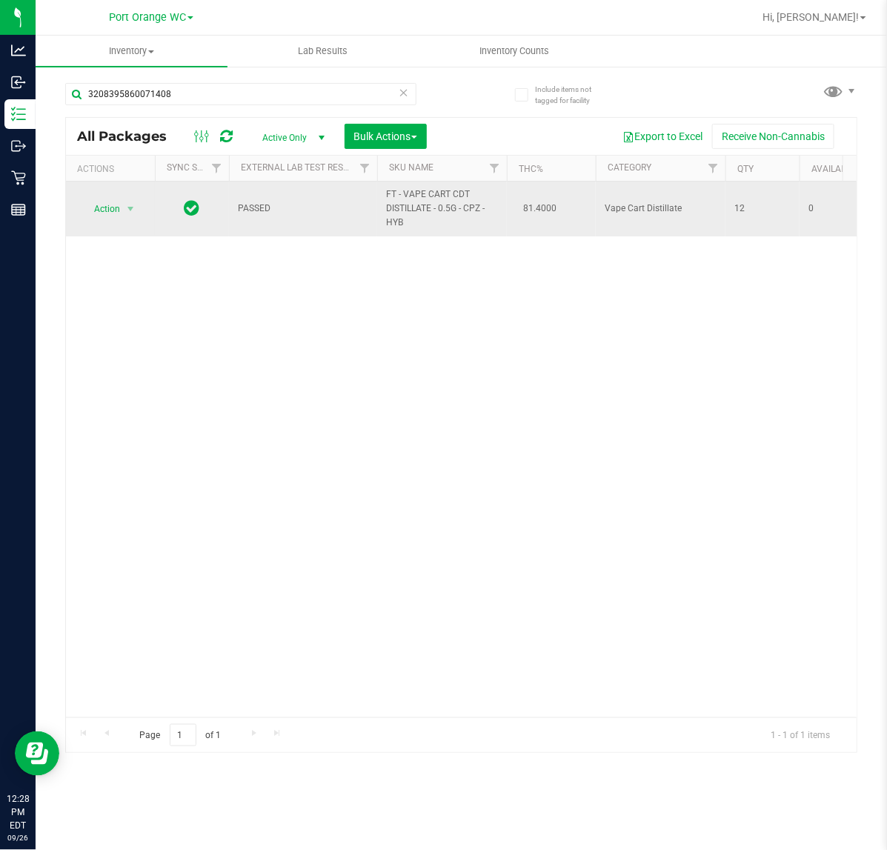
click at [122, 209] on span "select" at bounding box center [131, 209] width 19 height 21
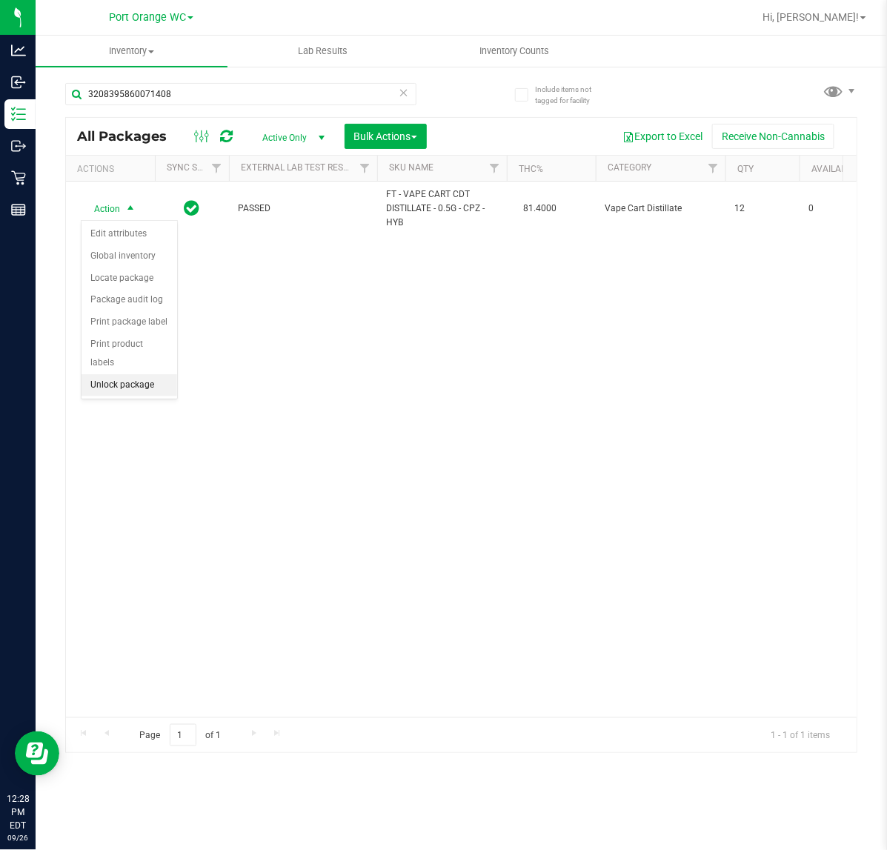
click at [159, 374] on li "Unlock package" at bounding box center [130, 385] width 96 height 22
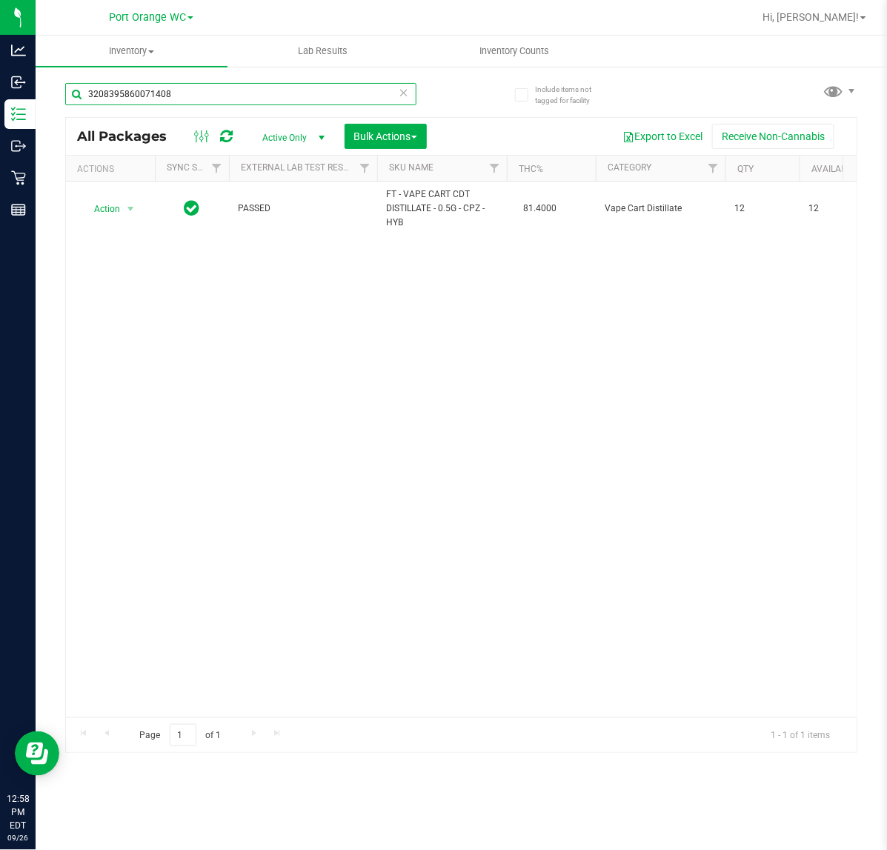
click at [286, 89] on input "3208395860071408" at bounding box center [240, 94] width 351 height 22
type input "reck"
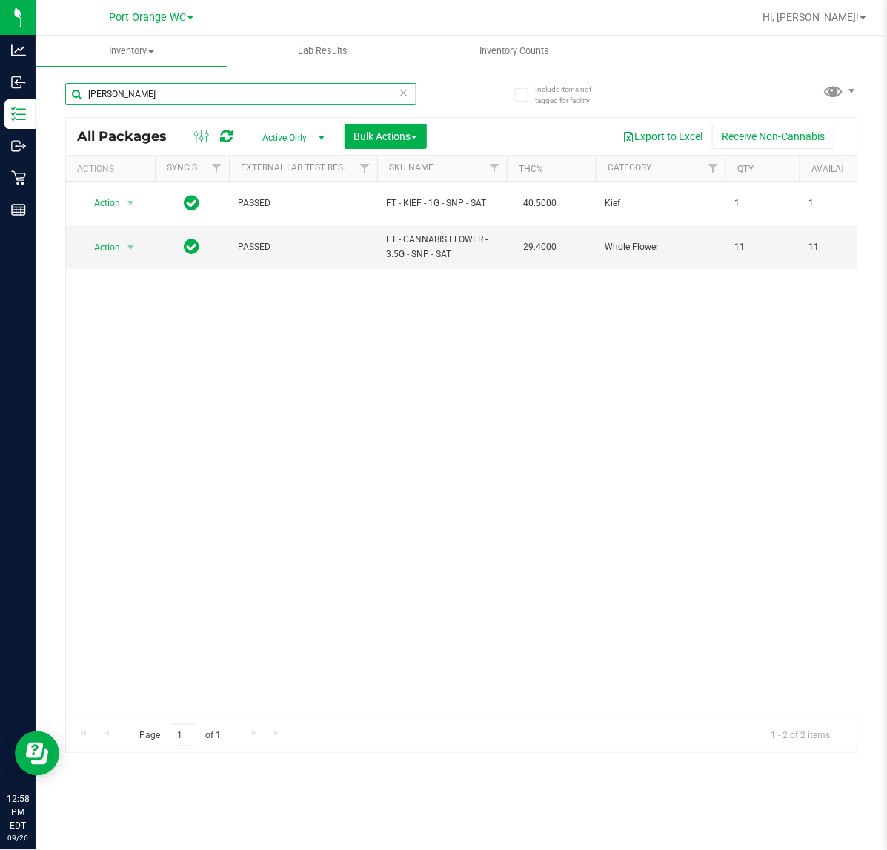
click at [282, 91] on input "reck" at bounding box center [240, 94] width 351 height 22
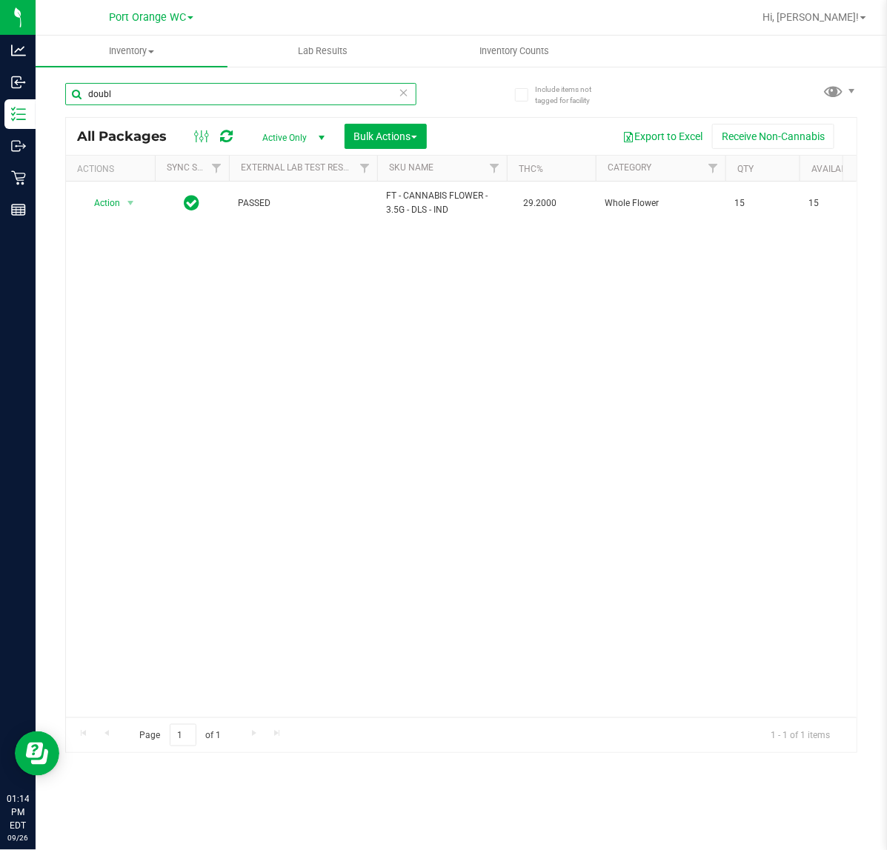
type input "doubl"
